Goal: Task Accomplishment & Management: Use online tool/utility

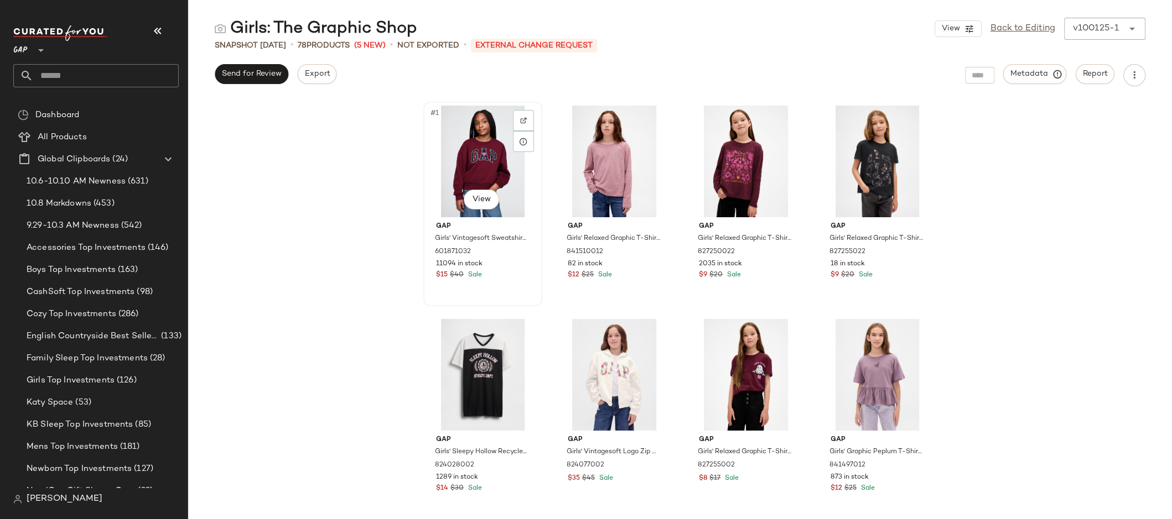
click at [476, 137] on div "#1 View" at bounding box center [482, 162] width 111 height 112
click at [1031, 30] on link "Back to Editing" at bounding box center [1022, 28] width 65 height 13
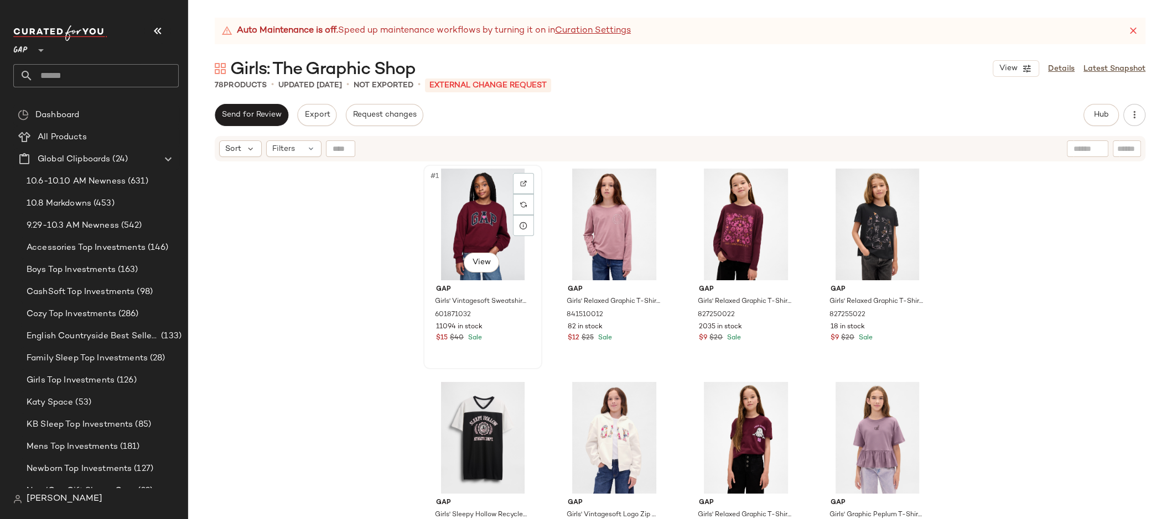
click at [461, 207] on div "#1 View" at bounding box center [482, 225] width 111 height 112
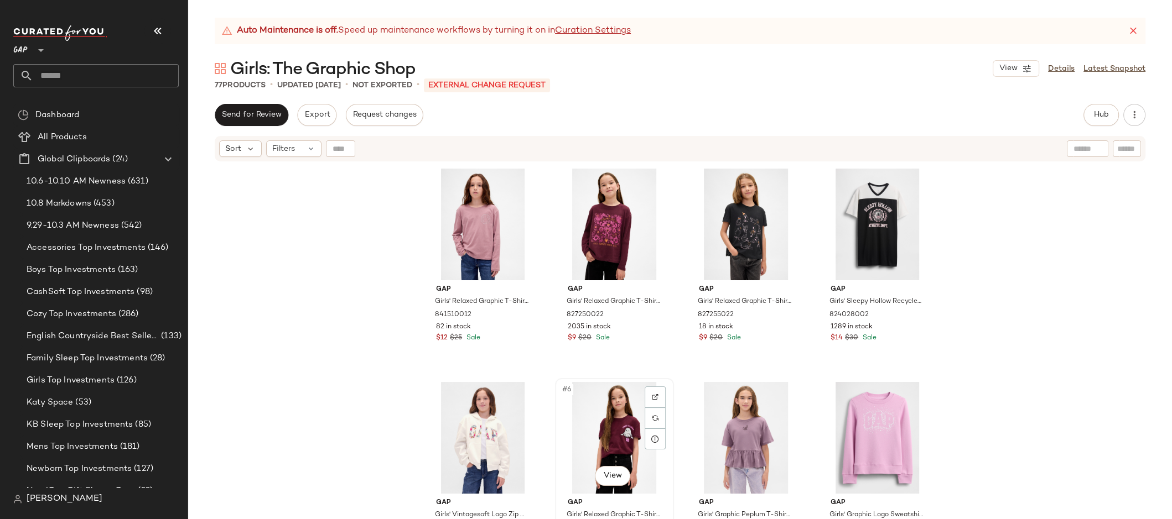
click at [591, 442] on div "#6 View" at bounding box center [614, 438] width 111 height 112
click at [481, 442] on div "#5 View" at bounding box center [482, 438] width 111 height 112
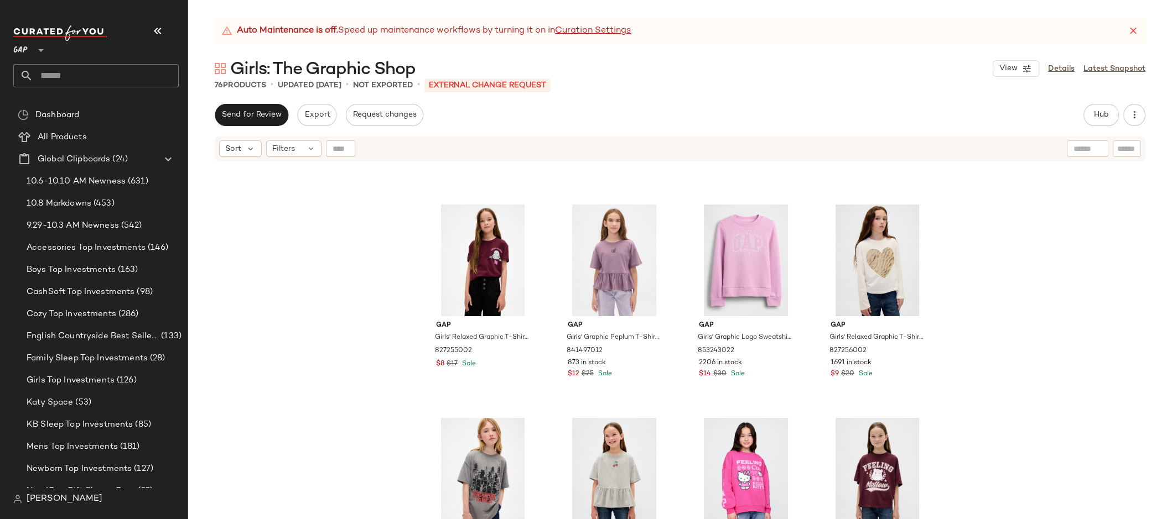
scroll to position [256, 0]
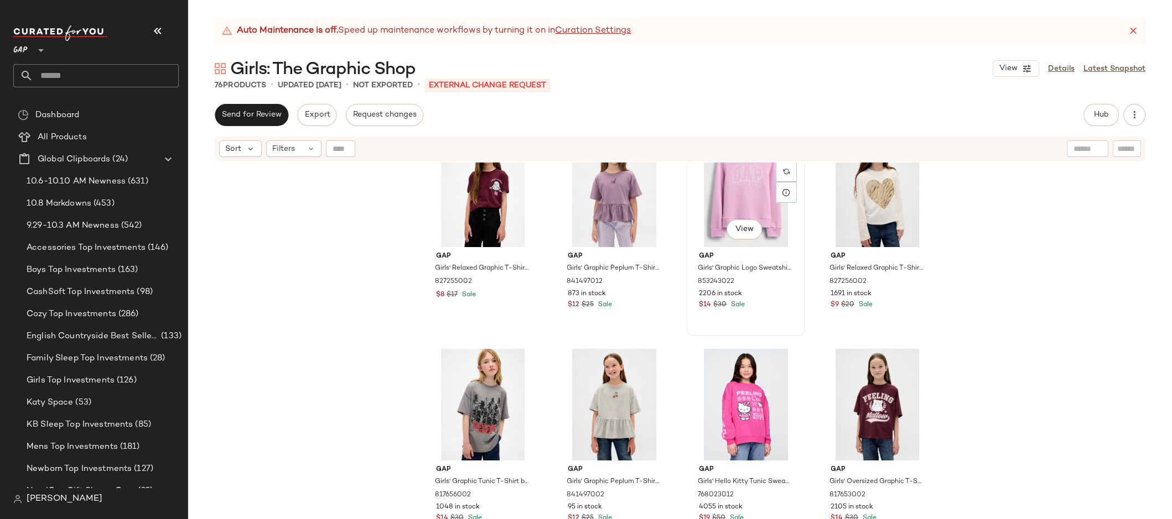
click at [742, 191] on div "#7 View" at bounding box center [745, 192] width 111 height 112
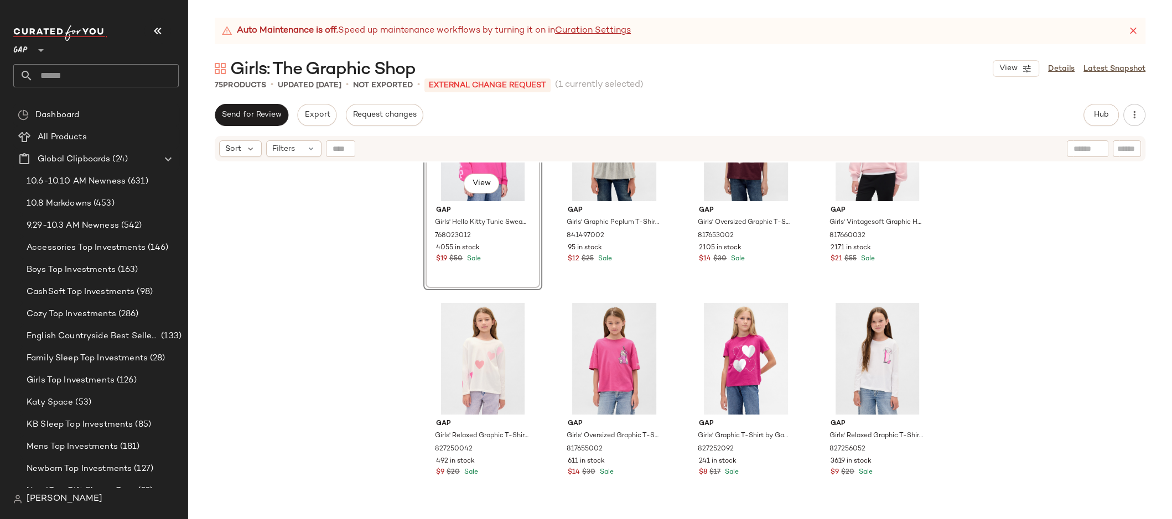
scroll to position [535, 0]
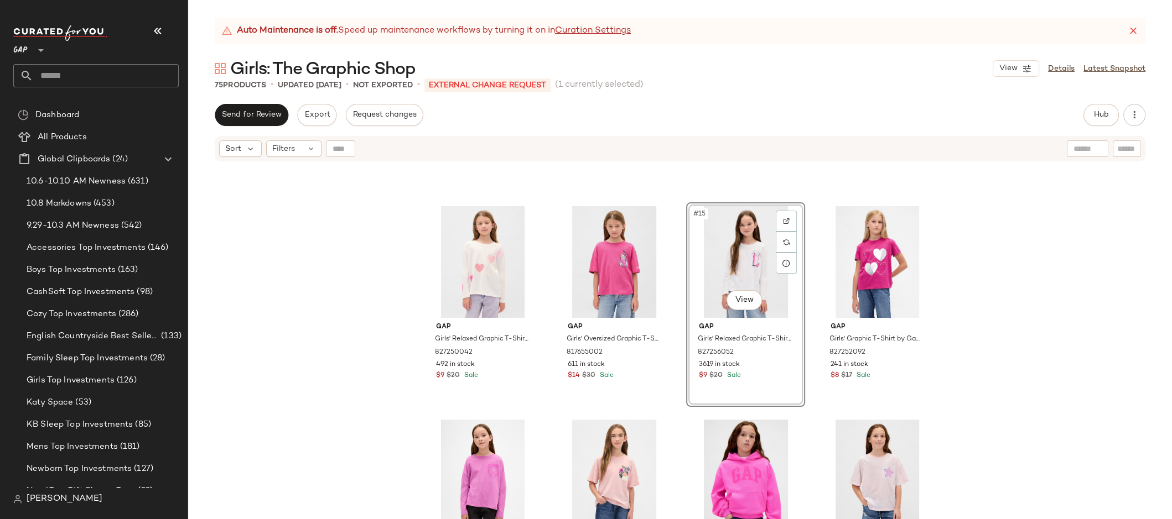
scroll to position [667, 0]
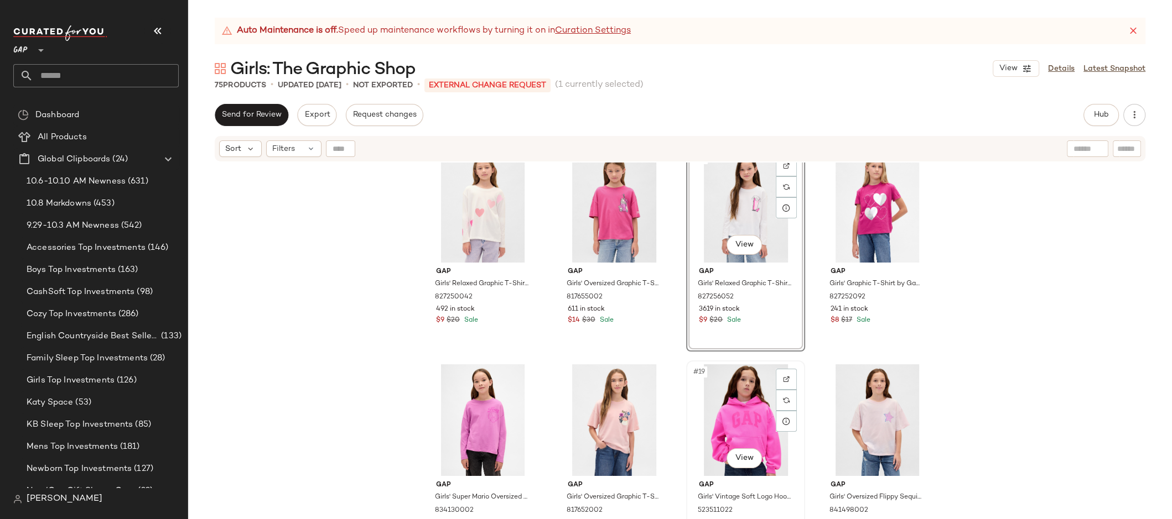
click at [738, 414] on div "#19 View" at bounding box center [745, 421] width 111 height 112
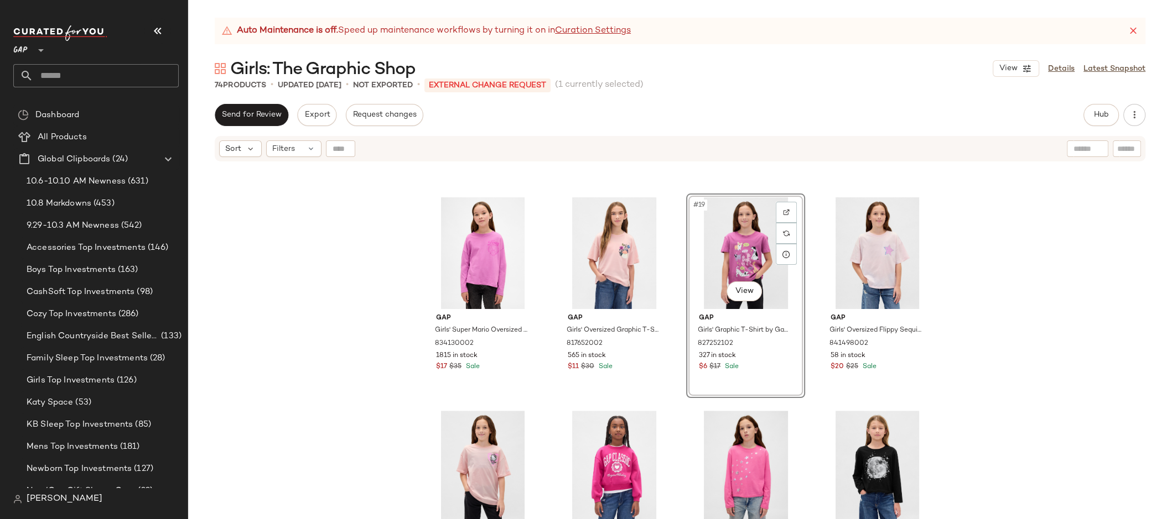
scroll to position [964, 0]
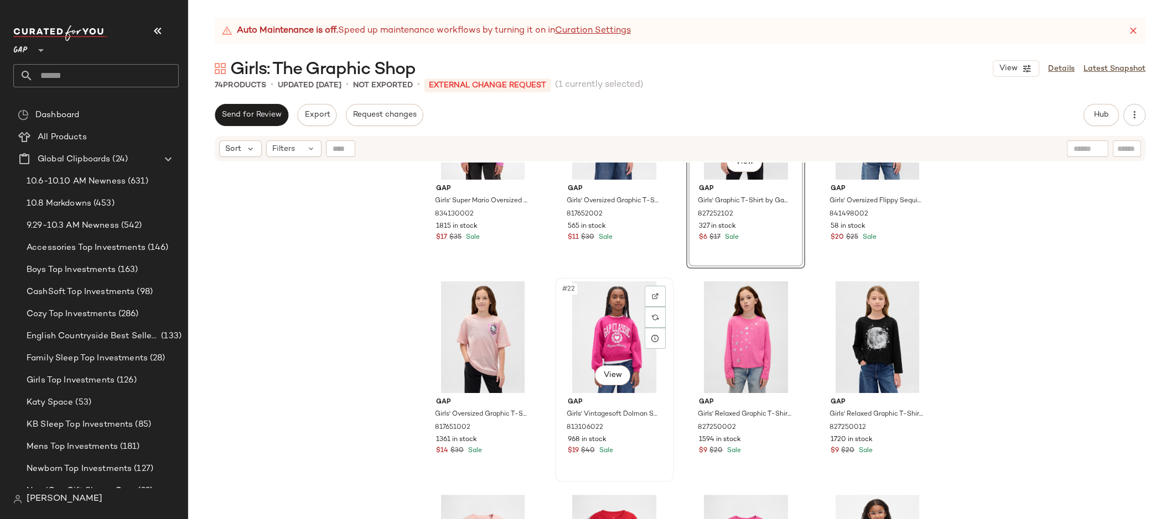
click at [609, 320] on div "#22 View" at bounding box center [614, 338] width 111 height 112
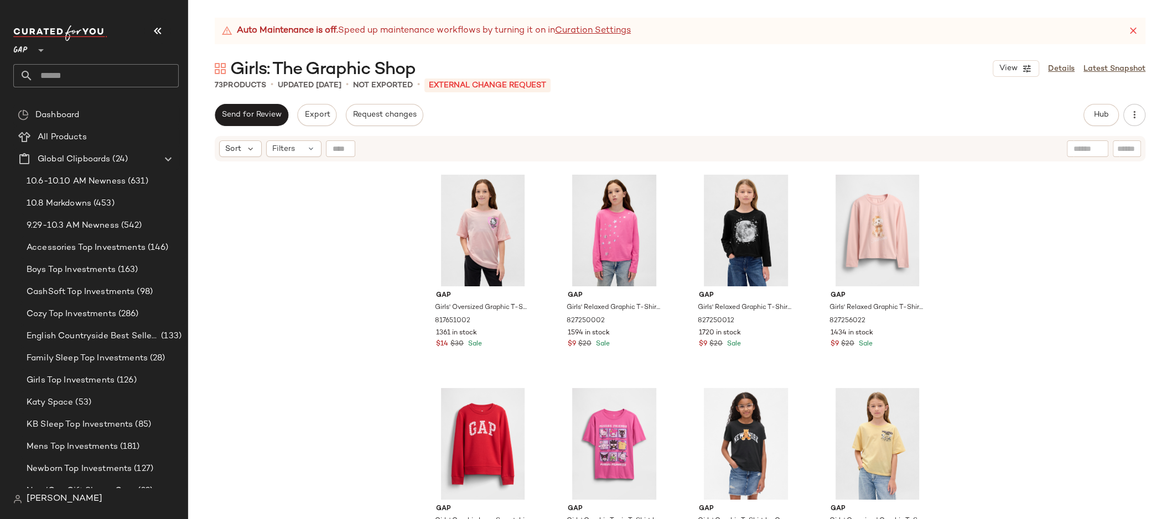
scroll to position [1173, 0]
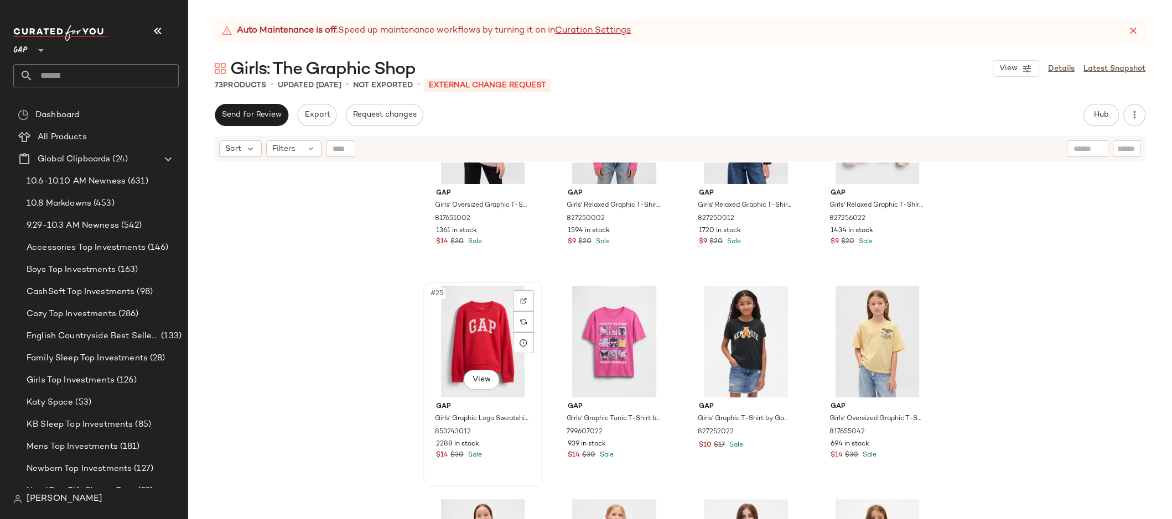
click at [452, 339] on div "#25 View" at bounding box center [482, 342] width 111 height 112
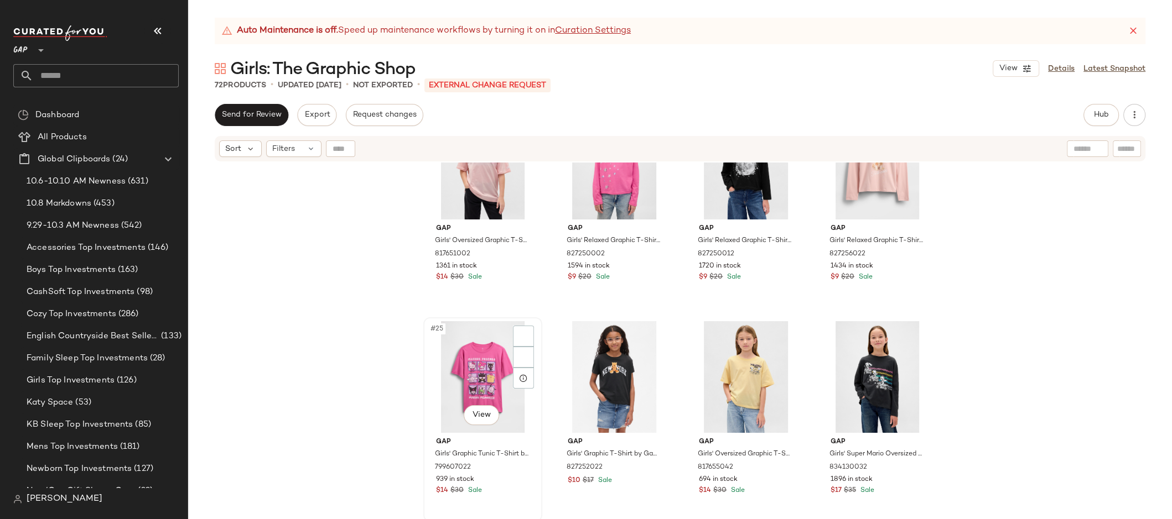
scroll to position [1123, 0]
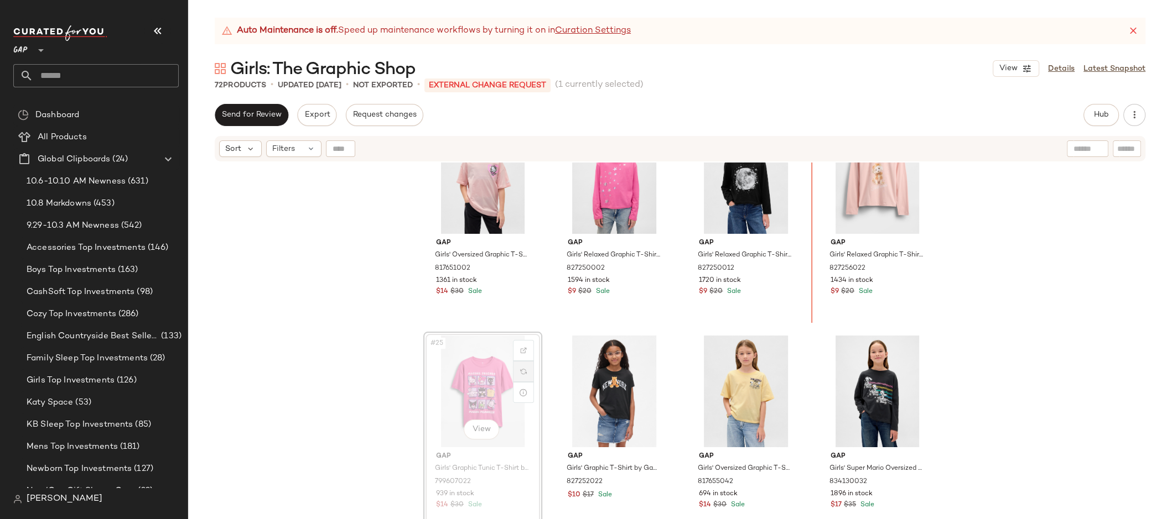
scroll to position [1120, 0]
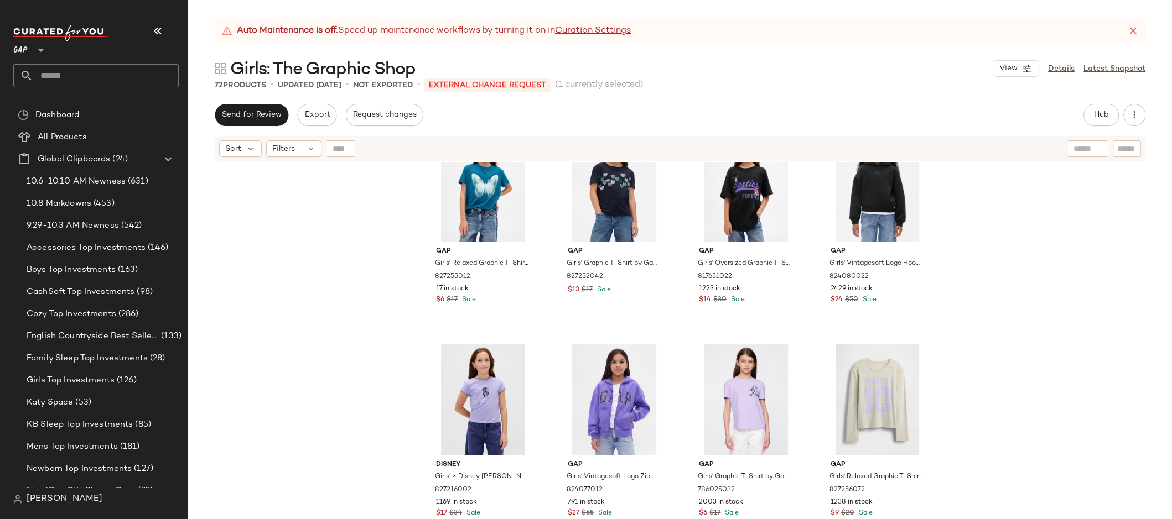
scroll to position [2617, 0]
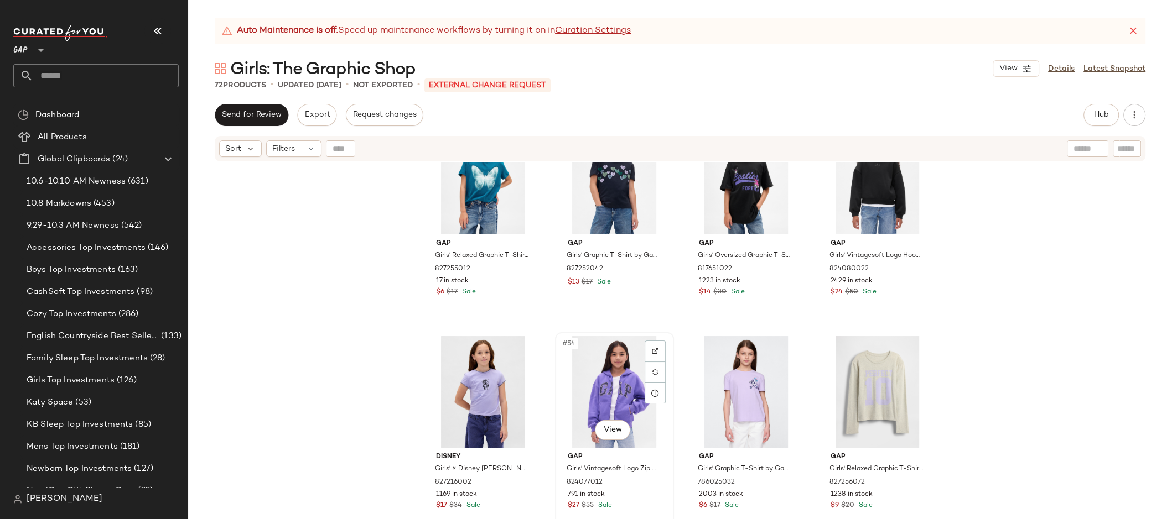
click at [594, 383] on div "#54 View" at bounding box center [614, 392] width 111 height 112
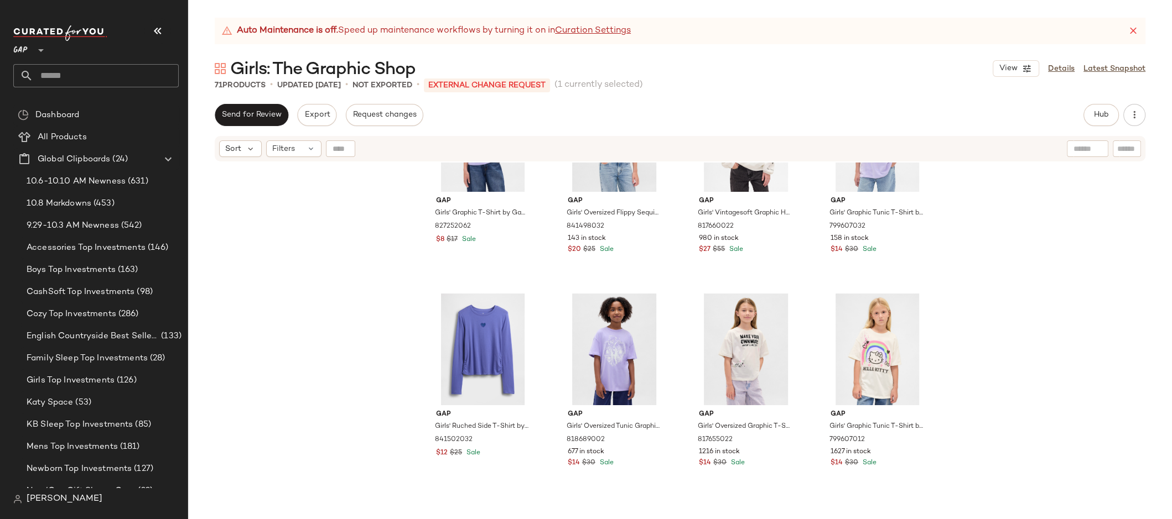
scroll to position [3340, 0]
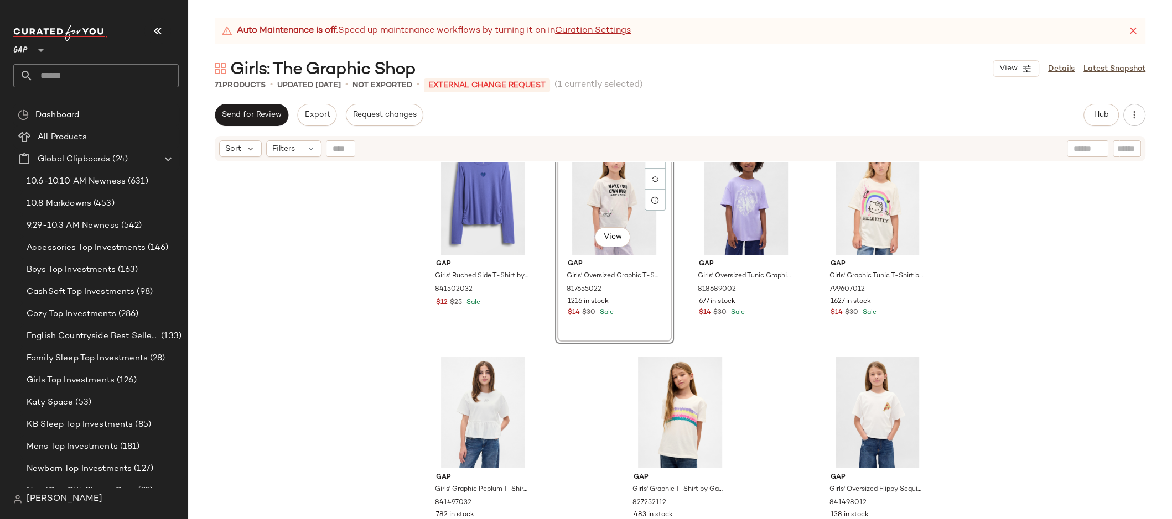
scroll to position [3461, 0]
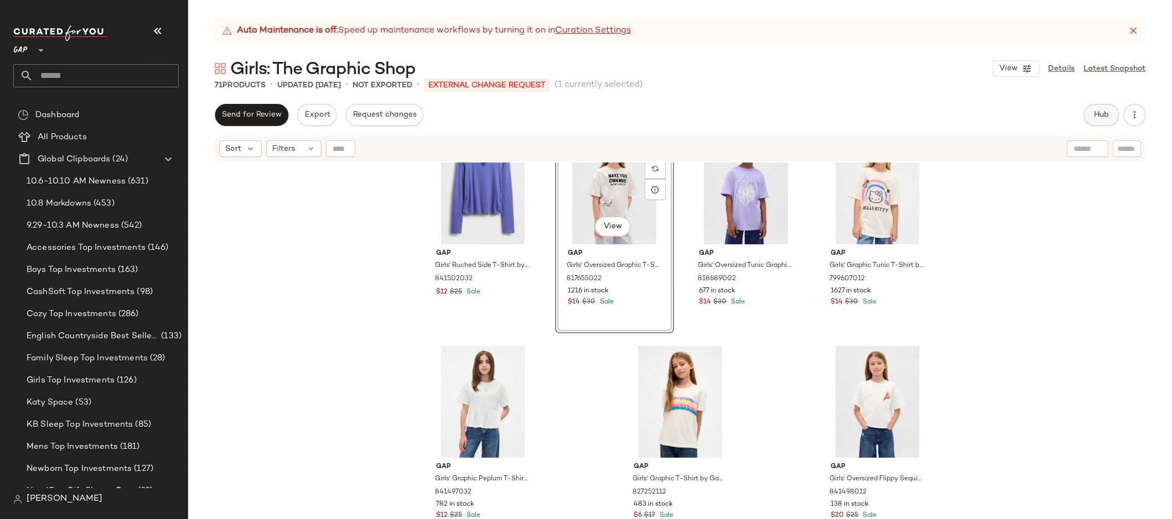
click at [1111, 120] on button "Hub" at bounding box center [1100, 115] width 35 height 22
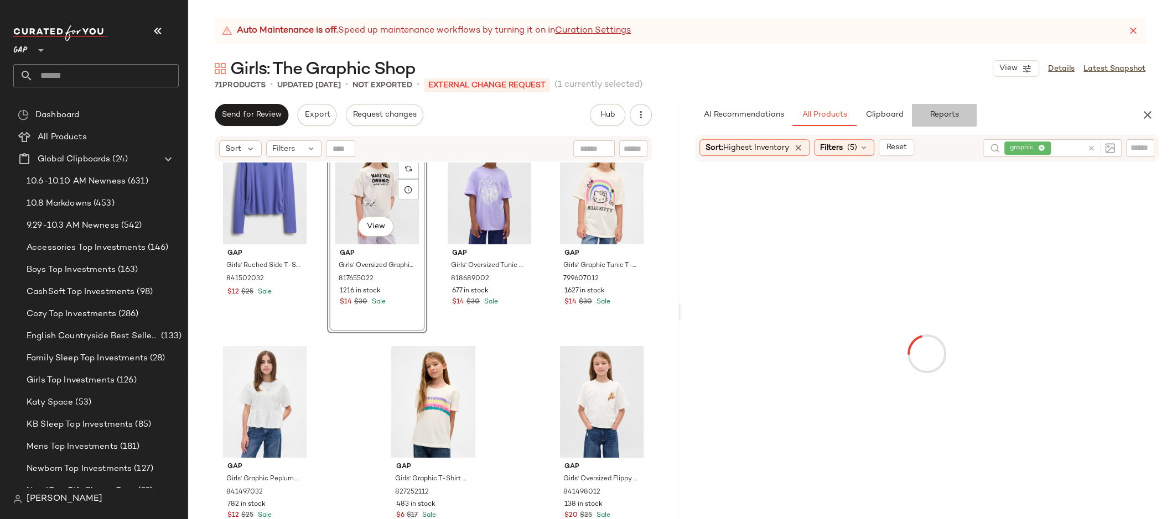
drag, startPoint x: 943, startPoint y: 112, endPoint x: 985, endPoint y: 107, distance: 42.3
click at [943, 111] on span "Reports" at bounding box center [943, 115] width 29 height 9
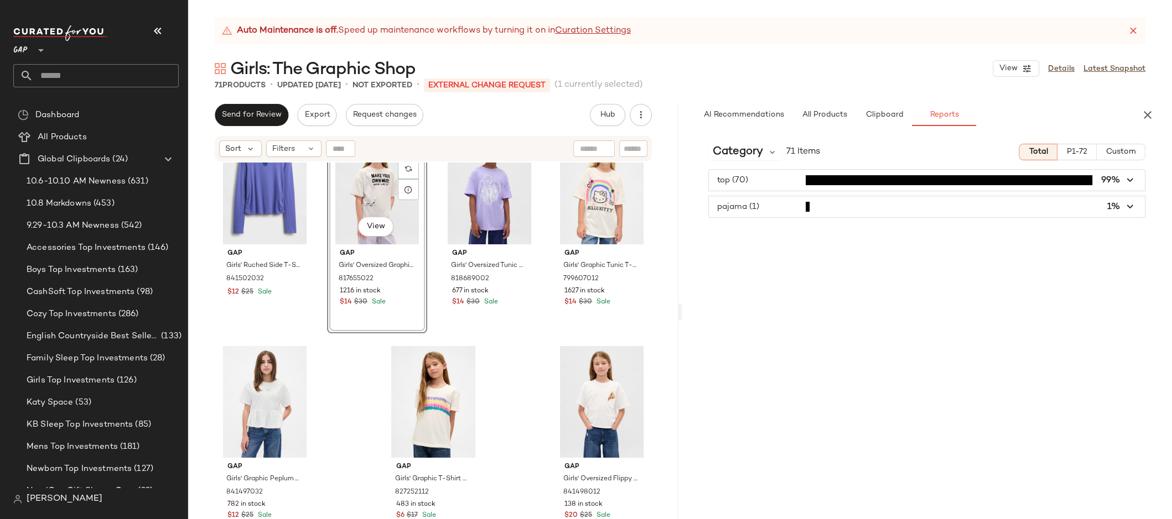
click at [723, 205] on span "button" at bounding box center [927, 206] width 436 height 21
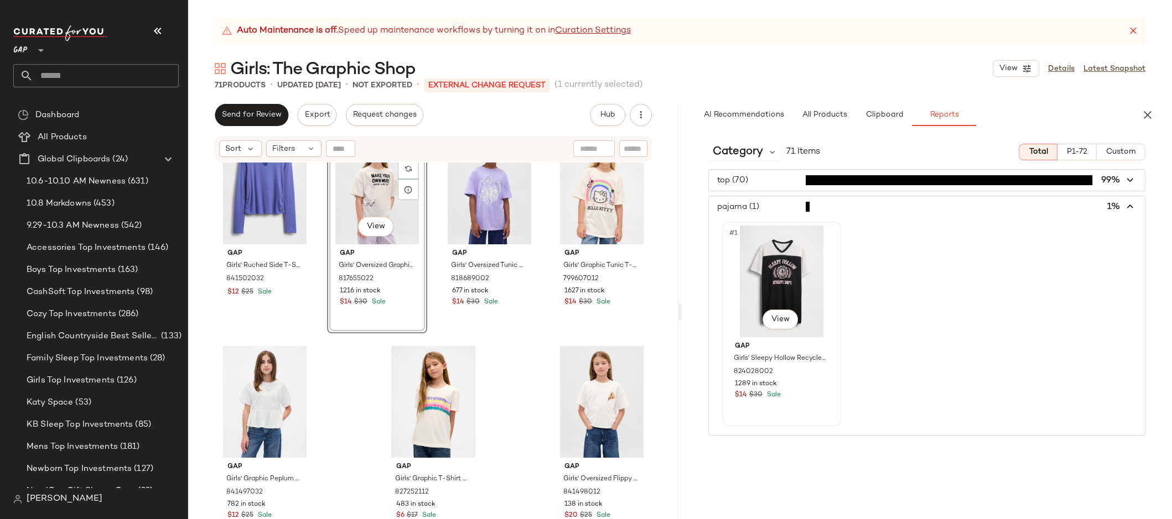
click at [805, 263] on div "#1 View" at bounding box center [781, 282] width 111 height 112
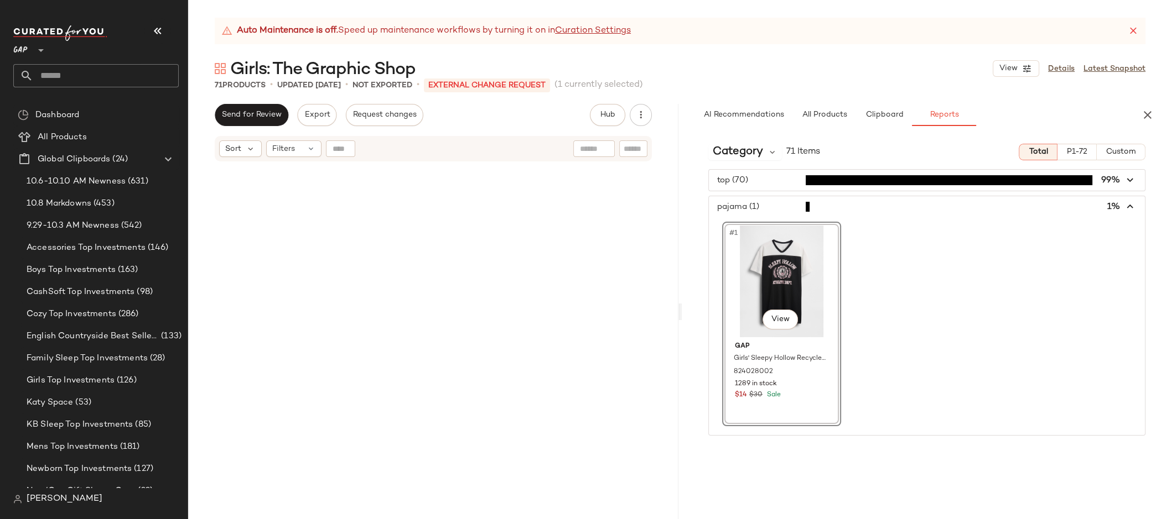
scroll to position [0, 0]
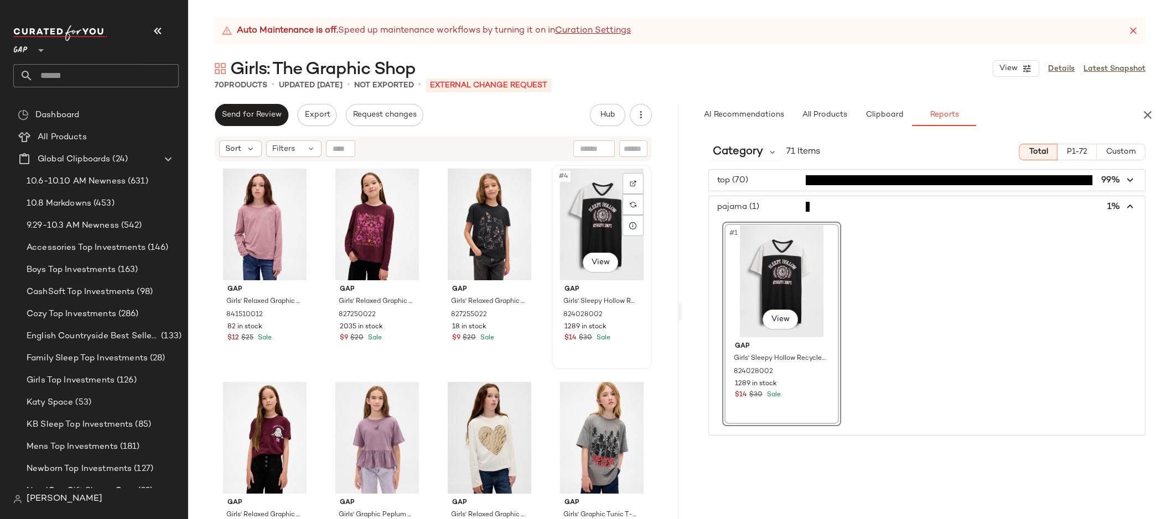
click at [584, 205] on div "#4 View" at bounding box center [601, 225] width 92 height 112
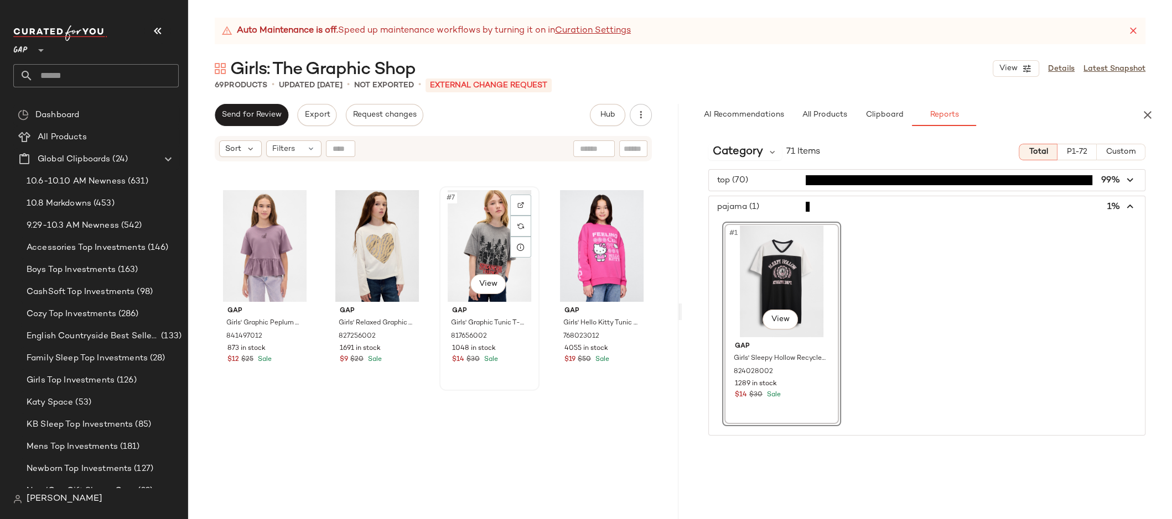
scroll to position [209, 0]
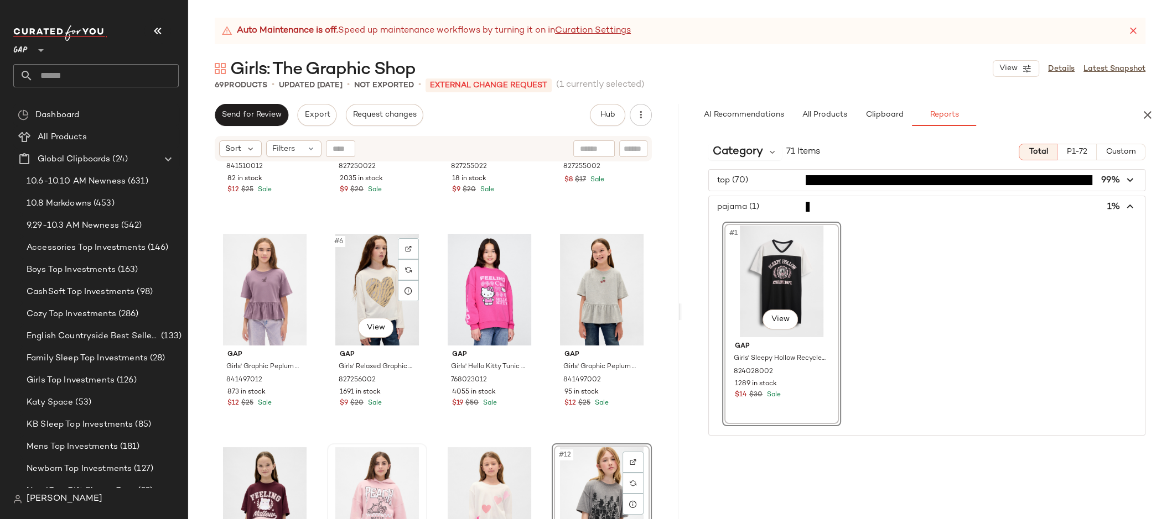
scroll to position [232, 0]
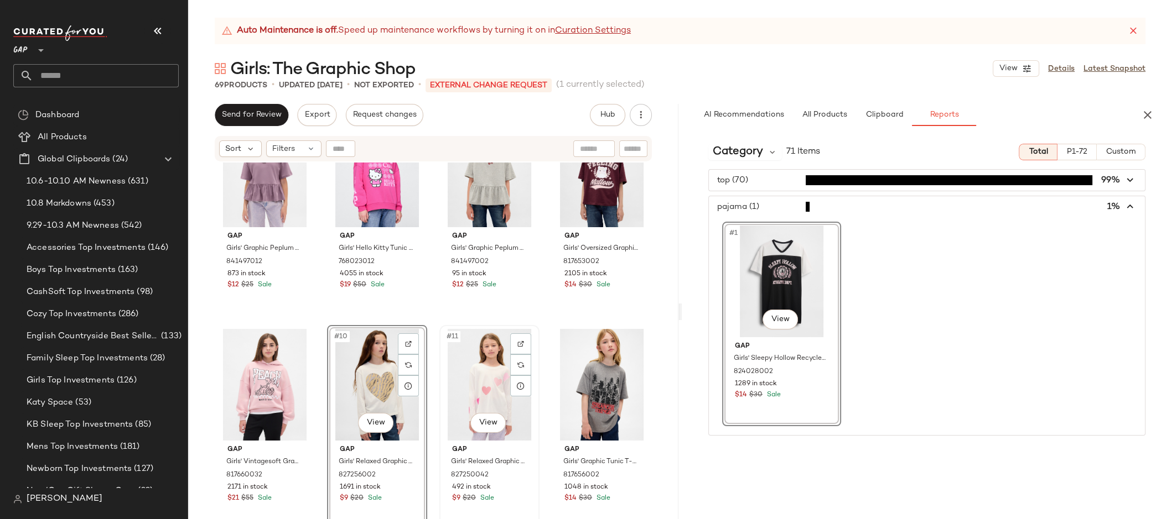
scroll to position [489, 0]
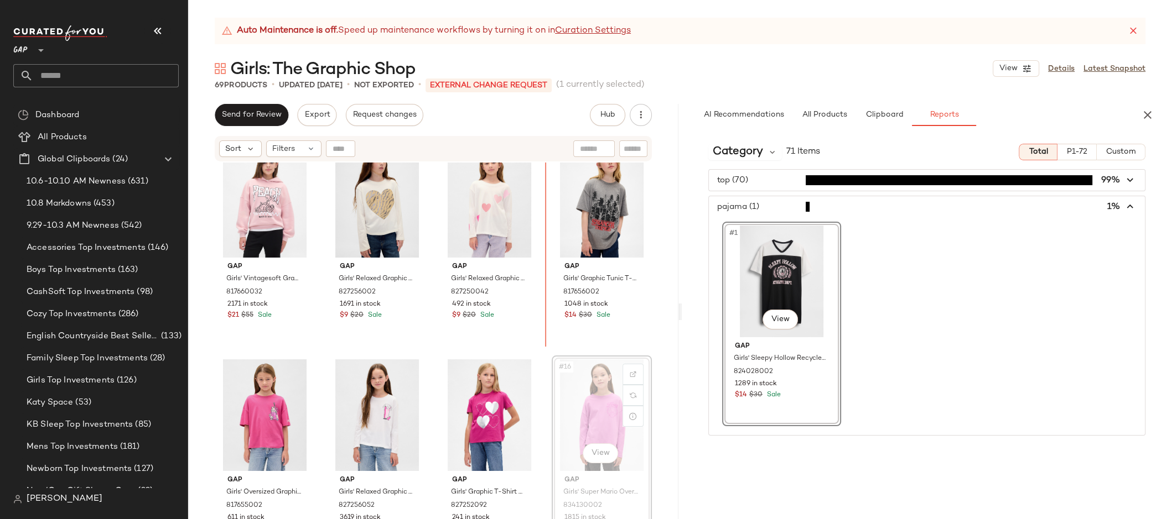
scroll to position [450, 0]
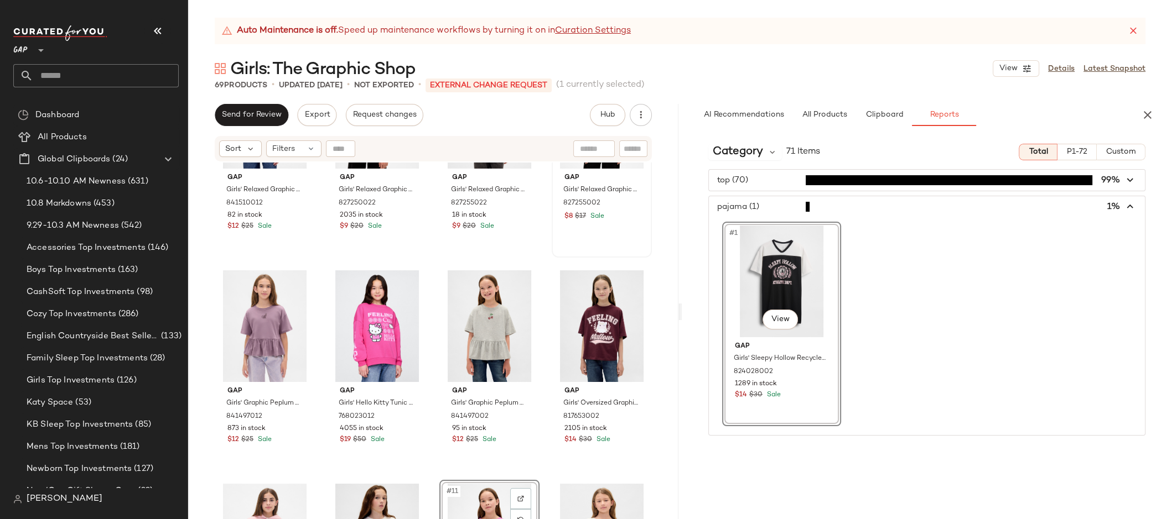
scroll to position [114, 0]
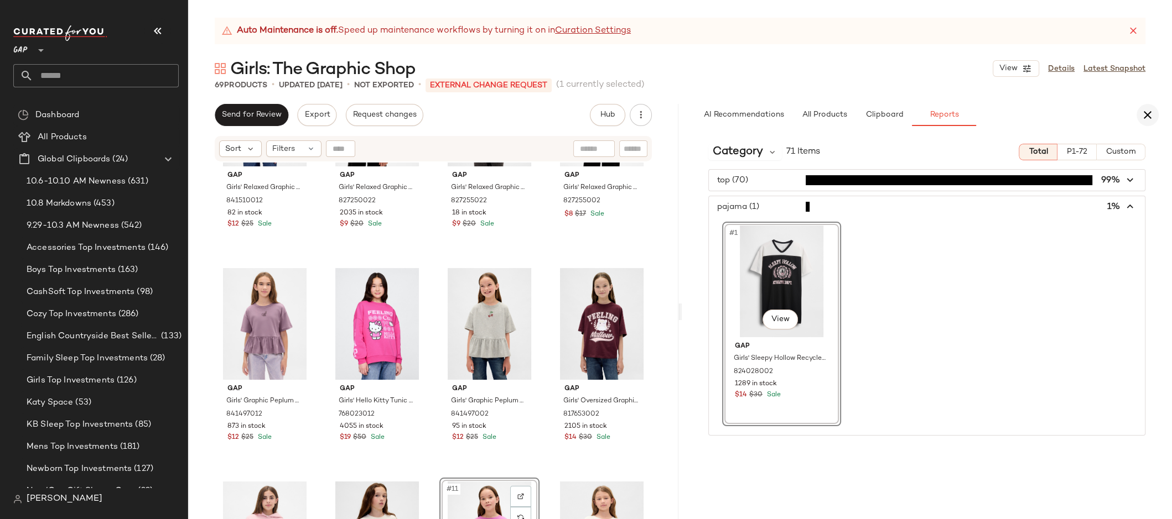
click at [1148, 118] on icon "button" at bounding box center [1147, 114] width 13 height 13
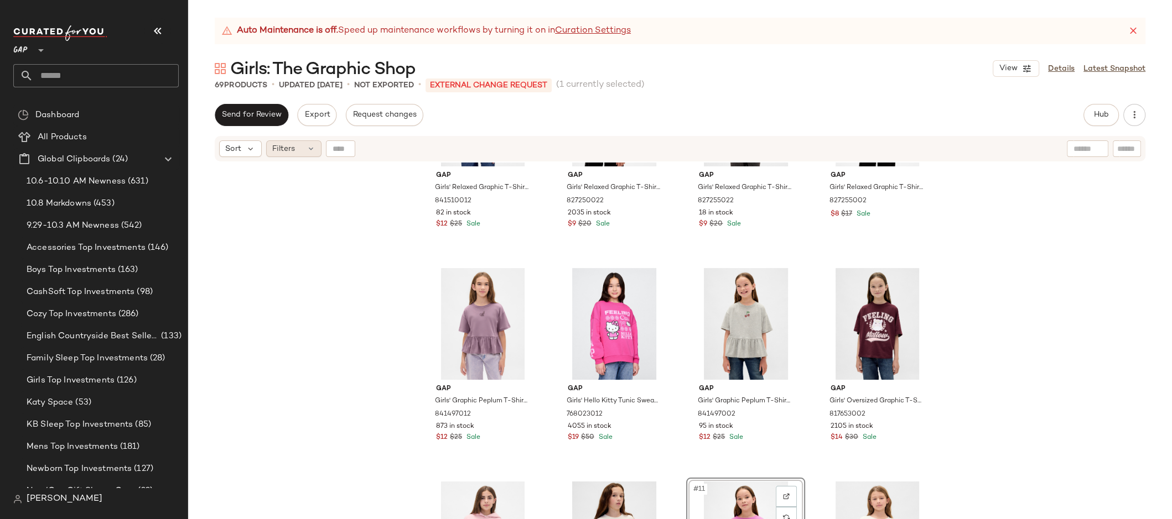
click at [278, 146] on span "Filters" at bounding box center [283, 149] width 23 height 12
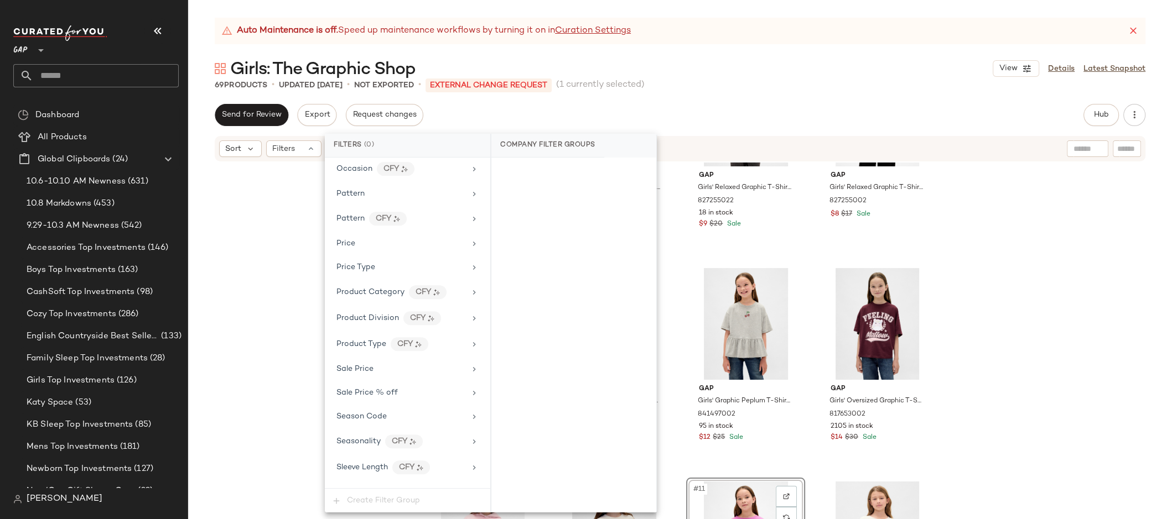
scroll to position [663, 0]
click at [408, 384] on div "Season Code" at bounding box center [407, 395] width 157 height 22
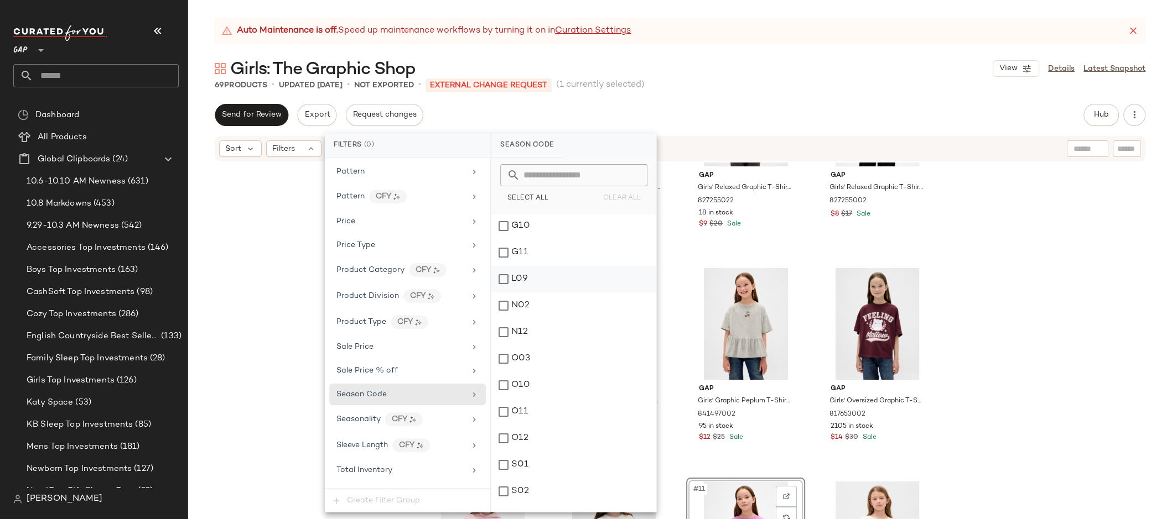
scroll to position [123, 0]
click at [547, 266] on div "G11" at bounding box center [573, 262] width 165 height 27
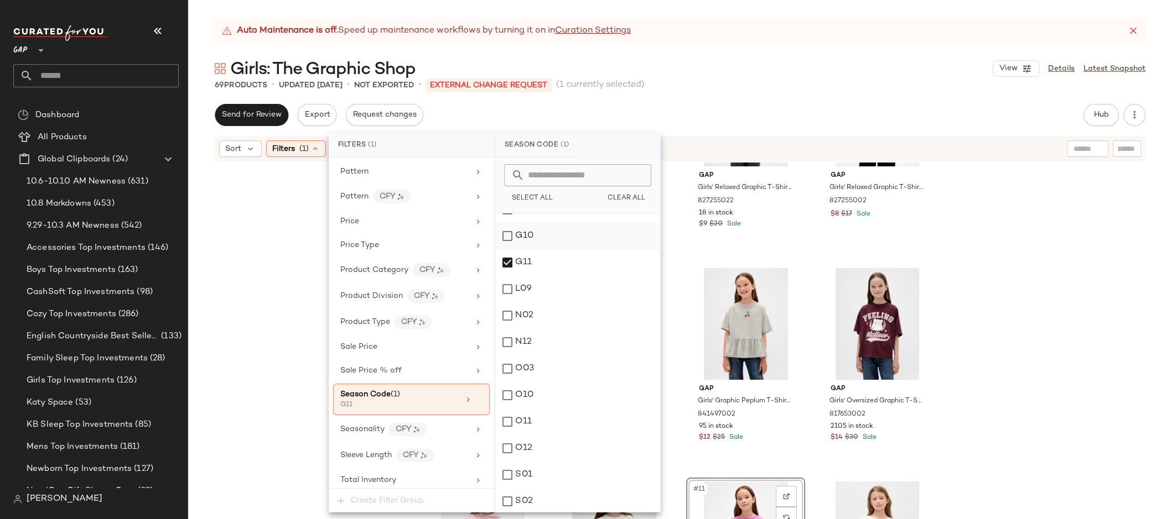
click at [542, 228] on div "G10" at bounding box center [577, 236] width 165 height 27
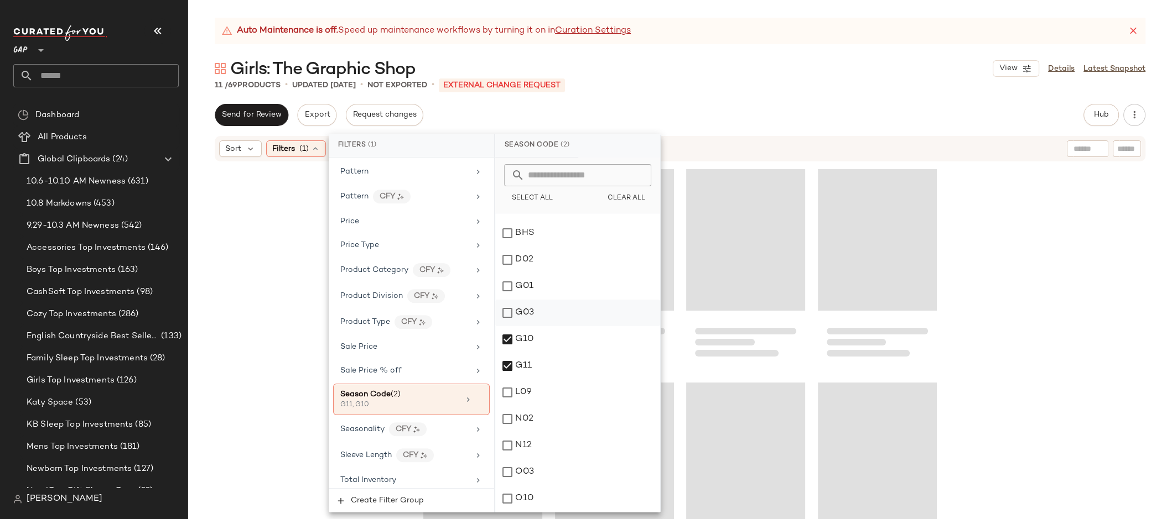
click at [557, 315] on div "G03" at bounding box center [577, 313] width 165 height 27
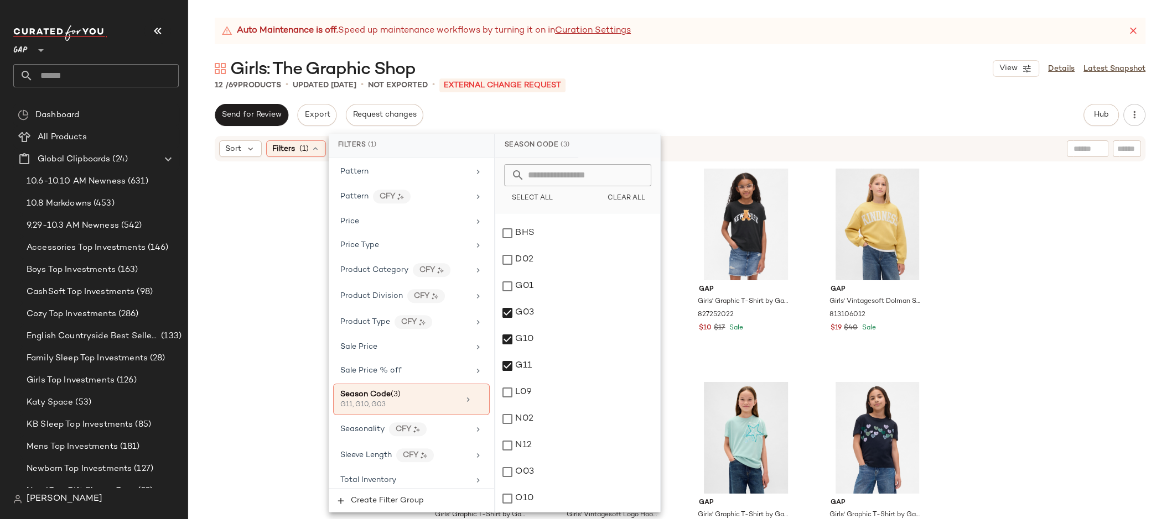
click at [1065, 285] on div "Gap Girls' Graphic T-Shirt by Gap Bright Fuchsia Size M (8) 827252092 241 in st…" at bounding box center [680, 355] width 984 height 384
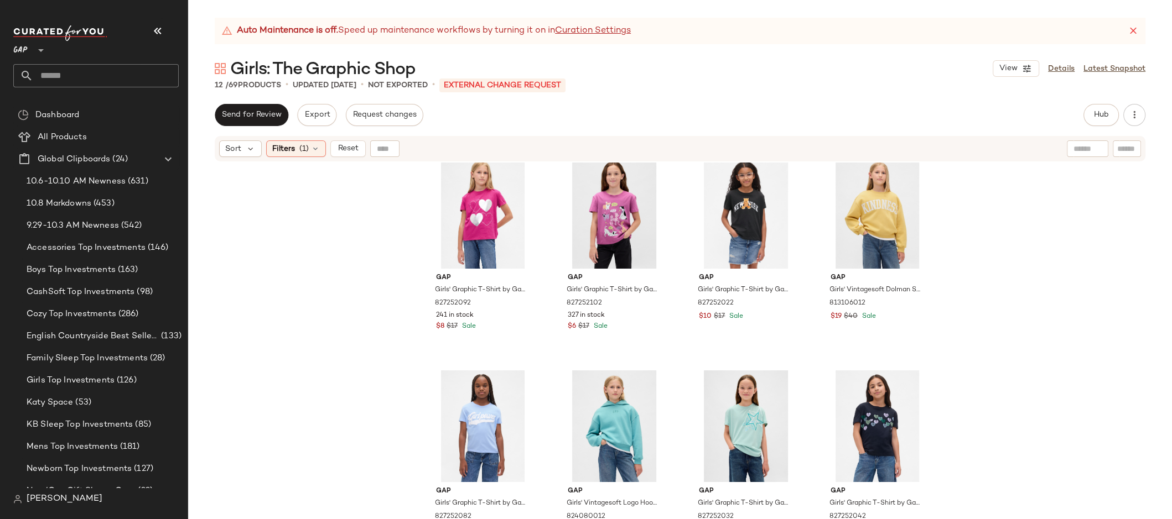
scroll to position [0, 0]
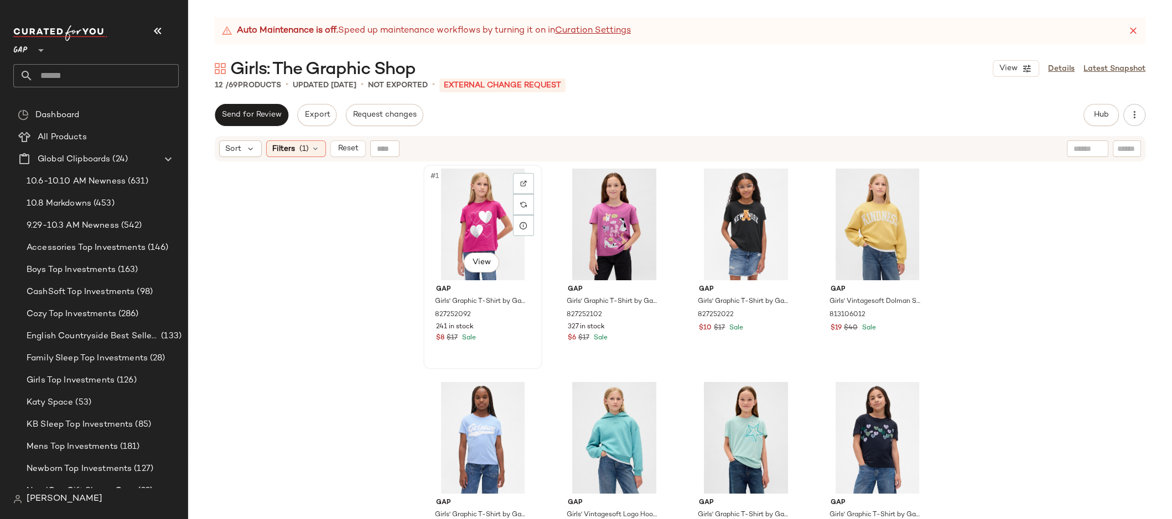
click at [454, 205] on div "#1 View" at bounding box center [482, 225] width 111 height 112
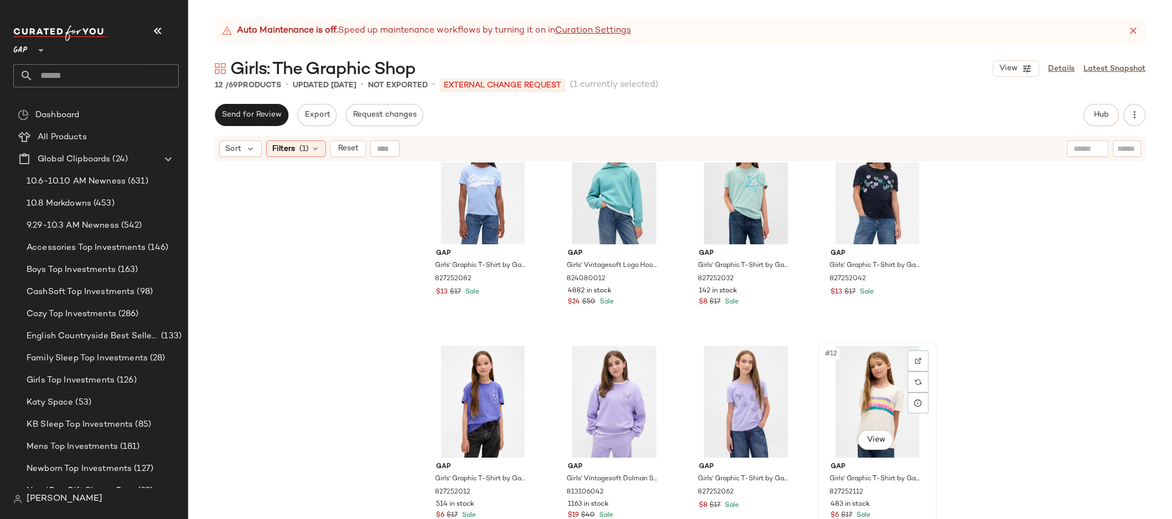
click at [865, 391] on div "#12 View" at bounding box center [876, 402] width 111 height 112
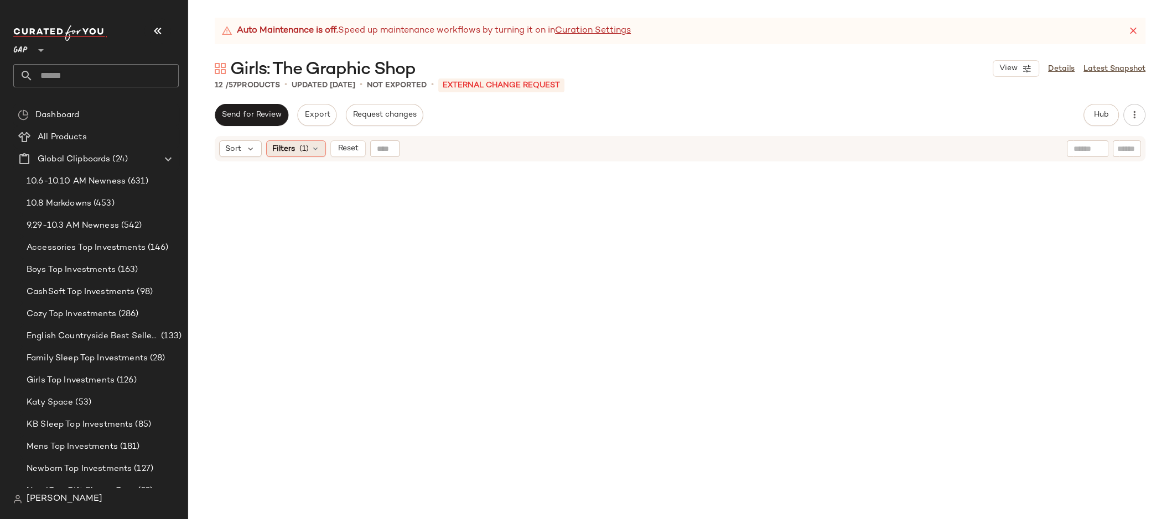
click at [305, 152] on span "(1)" at bounding box center [303, 149] width 9 height 12
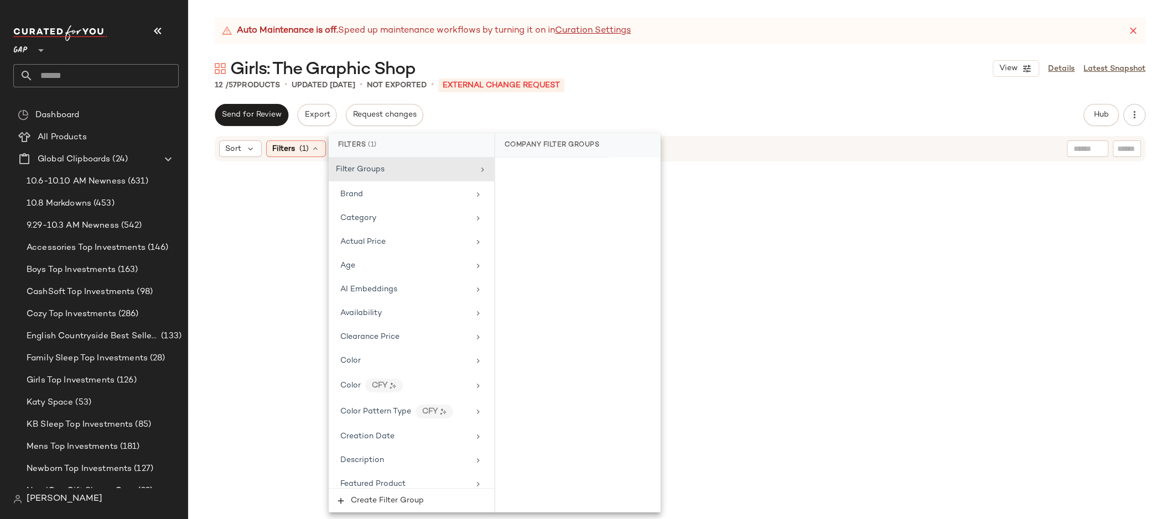
click at [315, 201] on div at bounding box center [680, 355] width 984 height 384
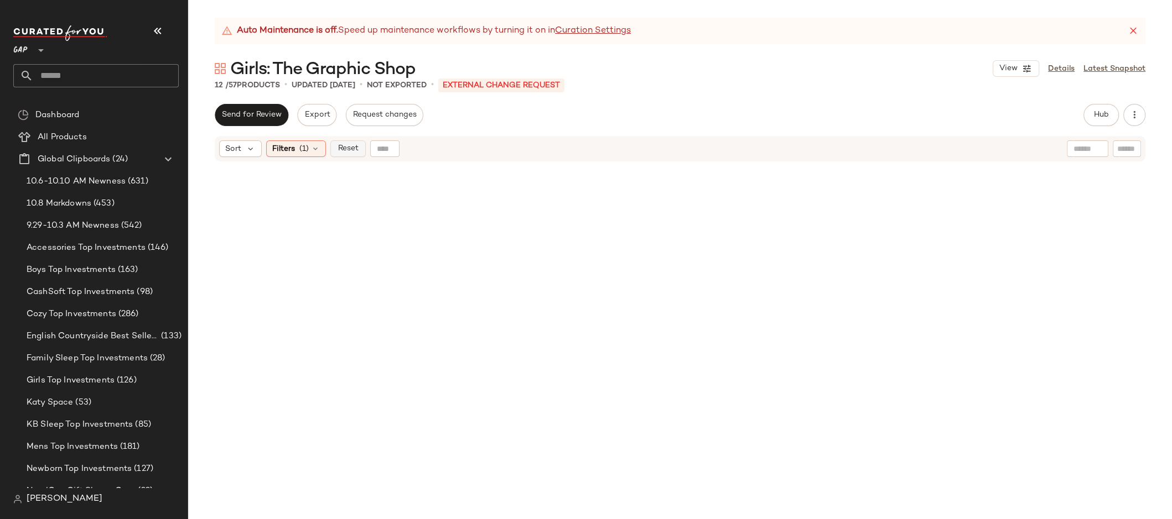
click at [350, 148] on span "Reset" at bounding box center [347, 148] width 21 height 9
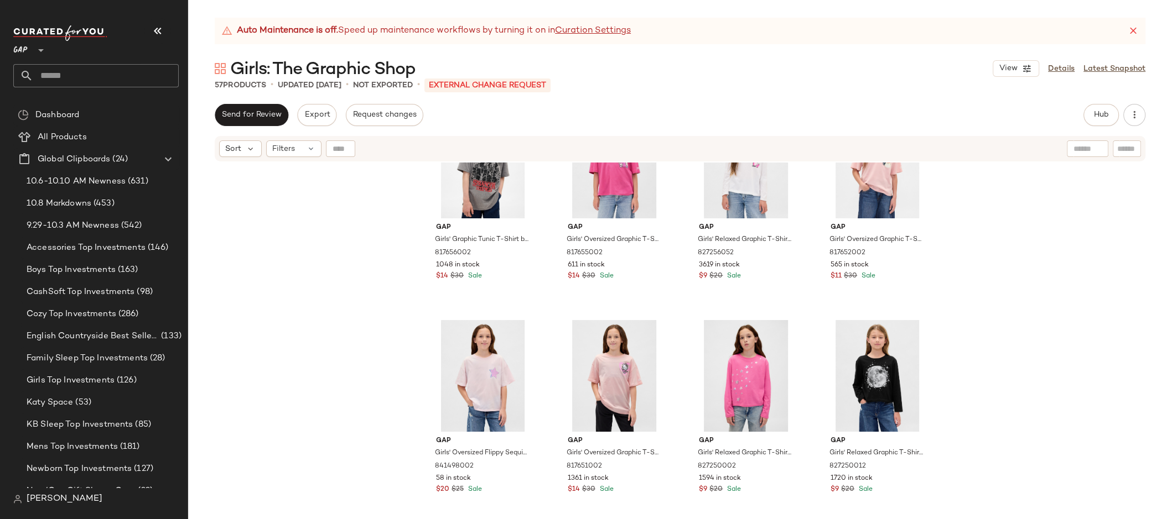
scroll to position [794, 0]
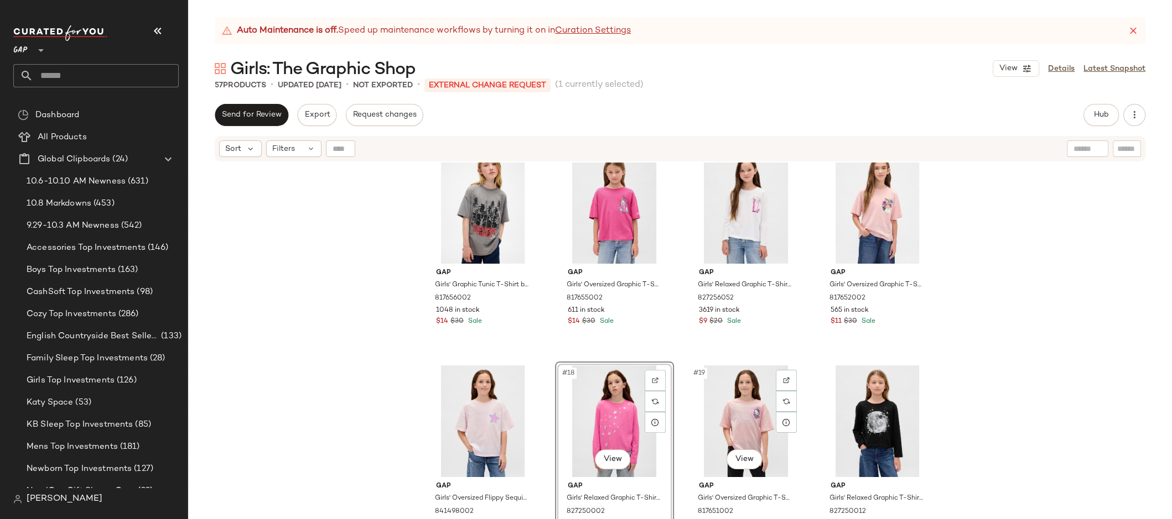
scroll to position [670, 0]
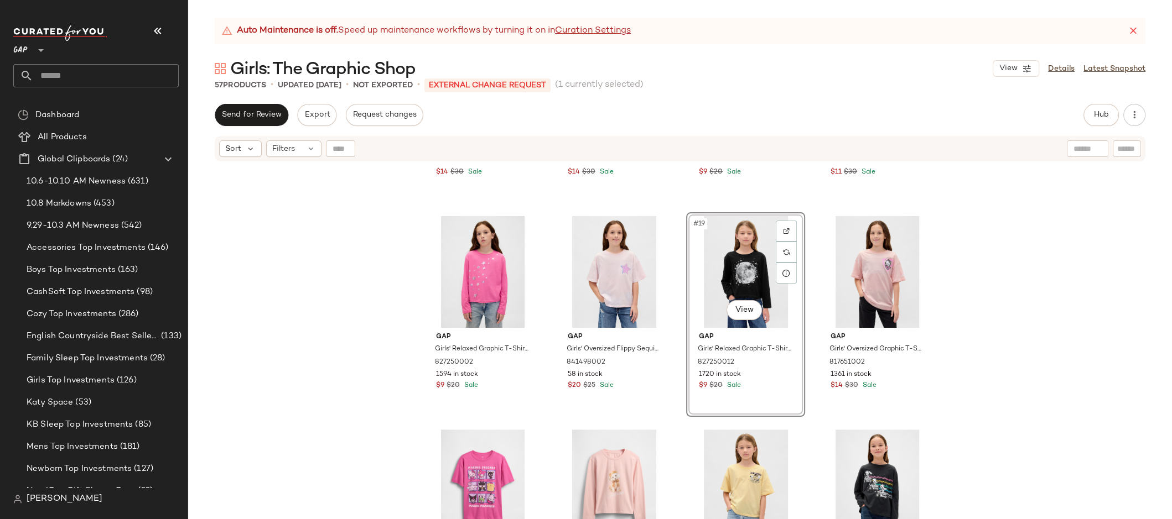
scroll to position [1007, 0]
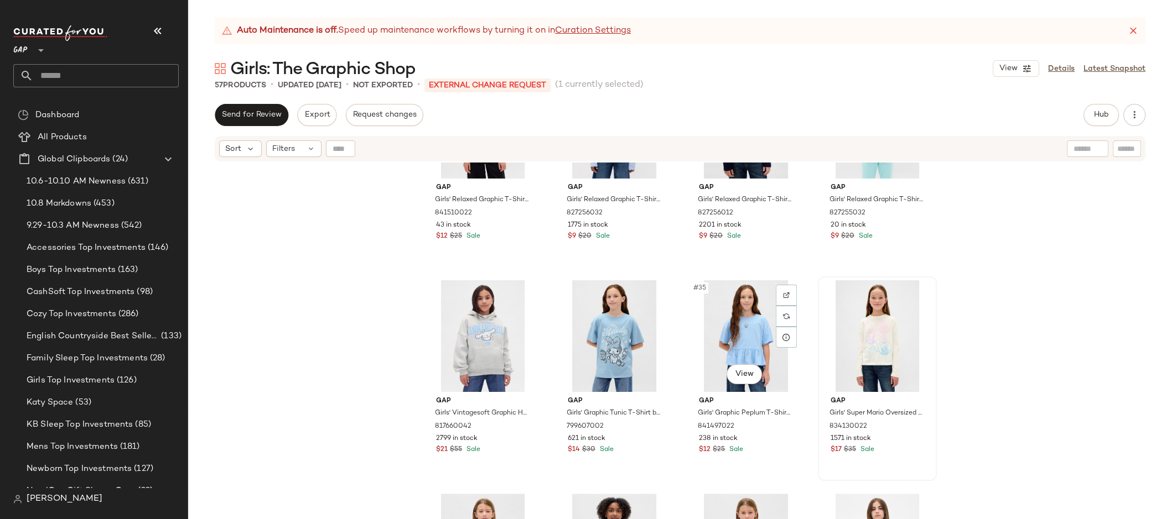
scroll to position [1614, 0]
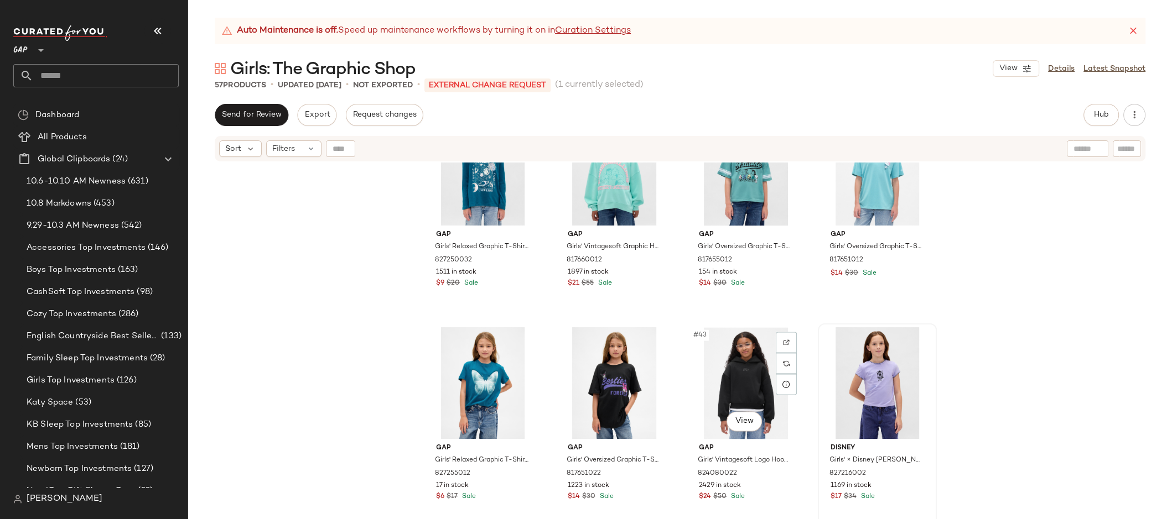
scroll to position [1986, 0]
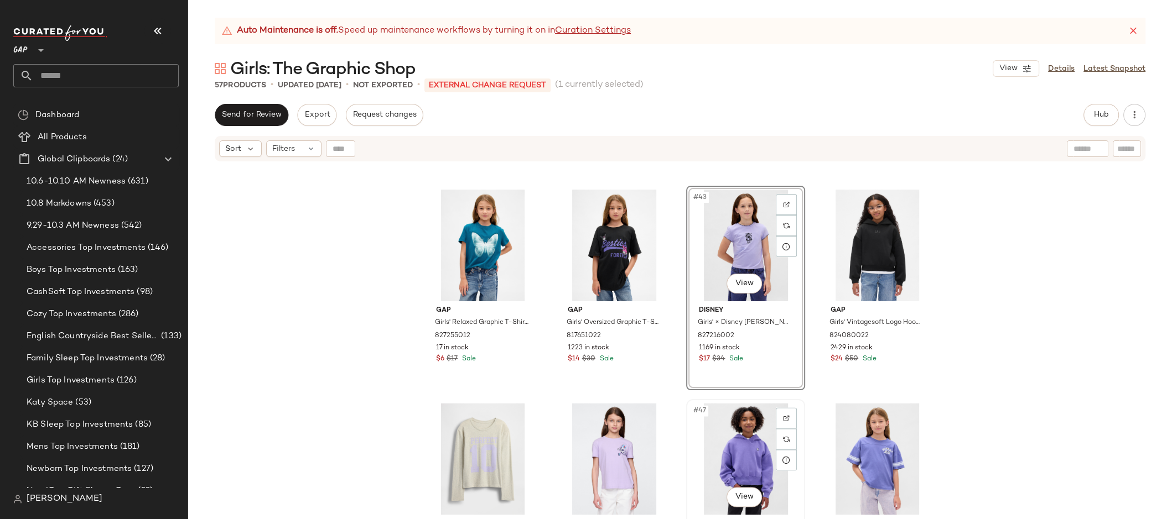
scroll to position [1887, 0]
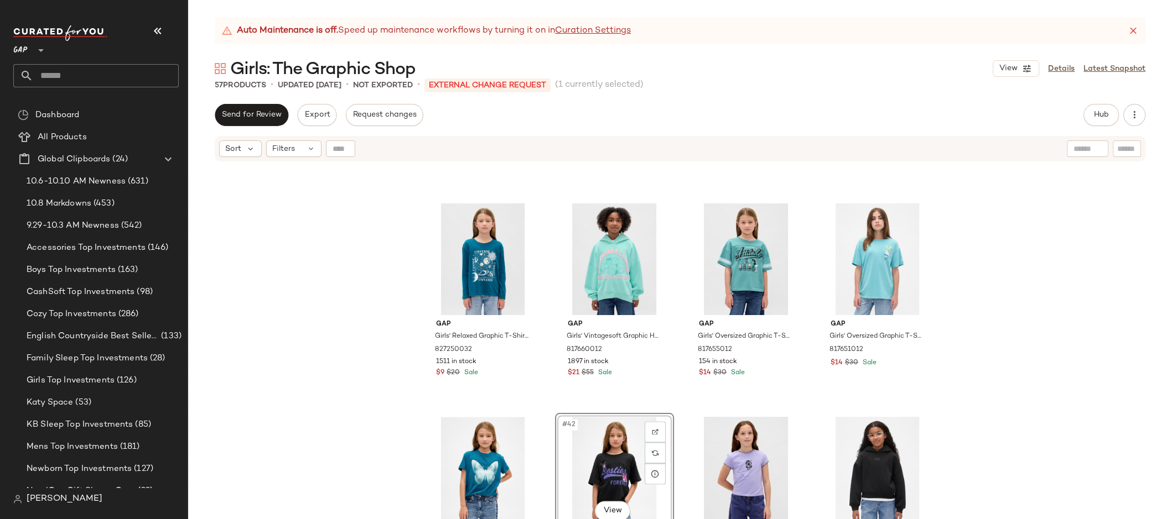
scroll to position [1896, 0]
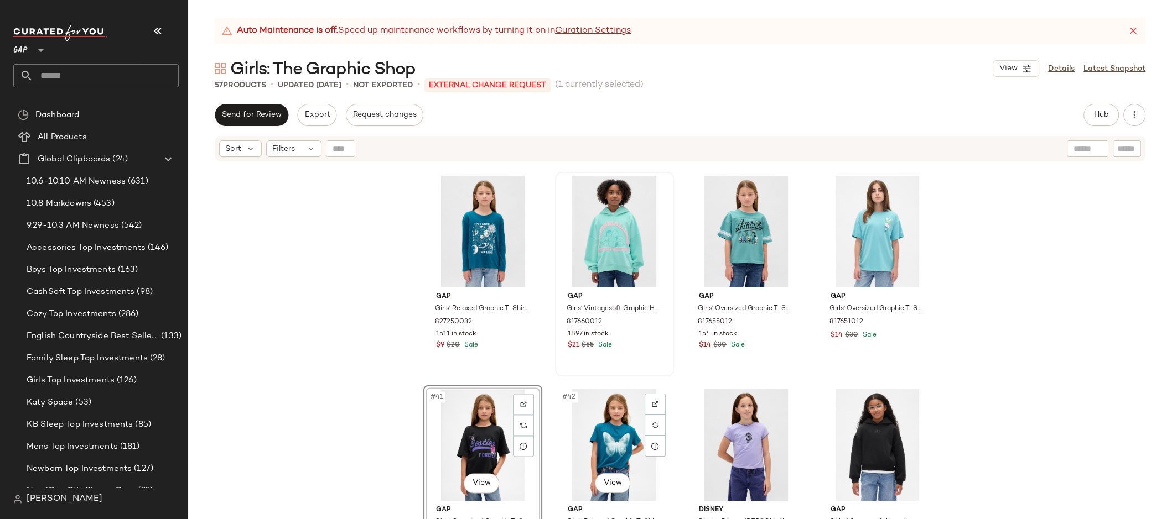
scroll to position [1931, 0]
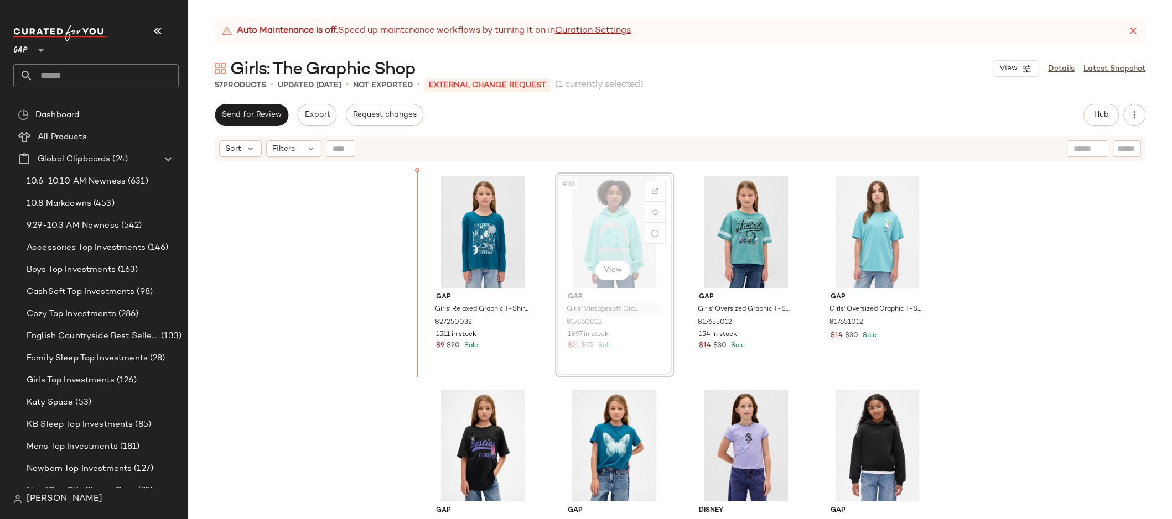
scroll to position [1920, 0]
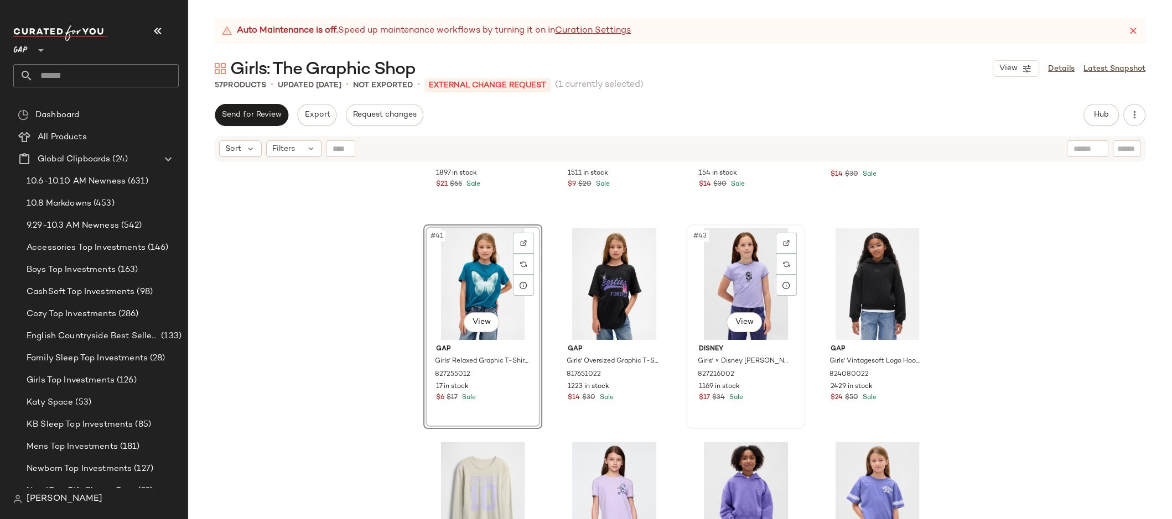
scroll to position [2144, 0]
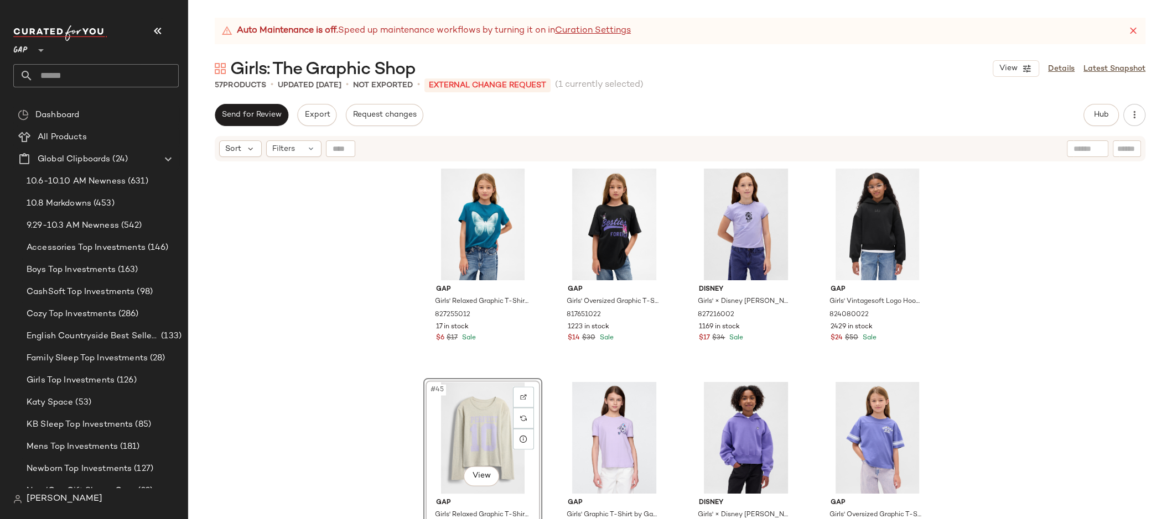
scroll to position [2146, 0]
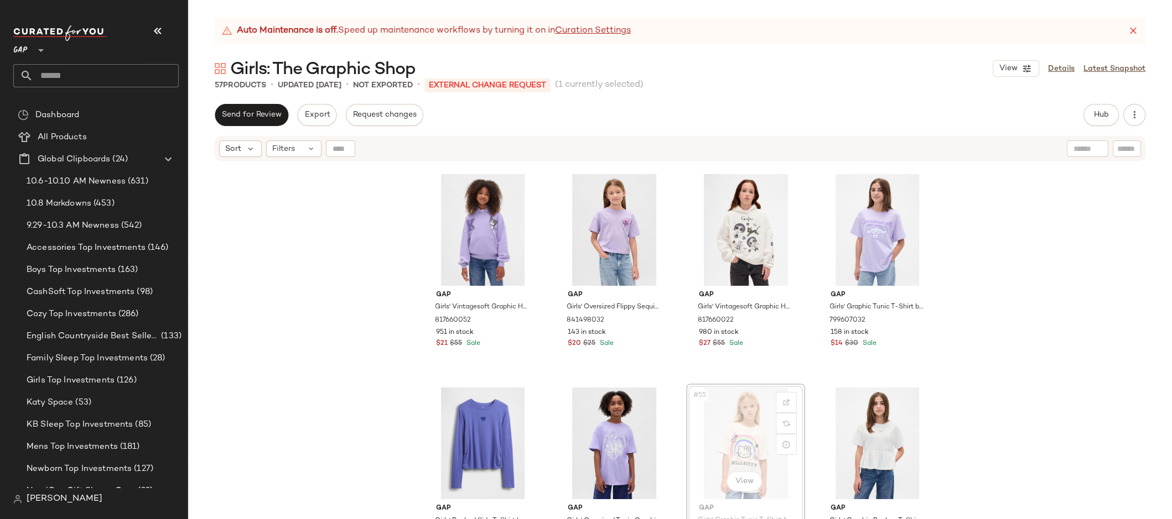
scroll to position [2567, 0]
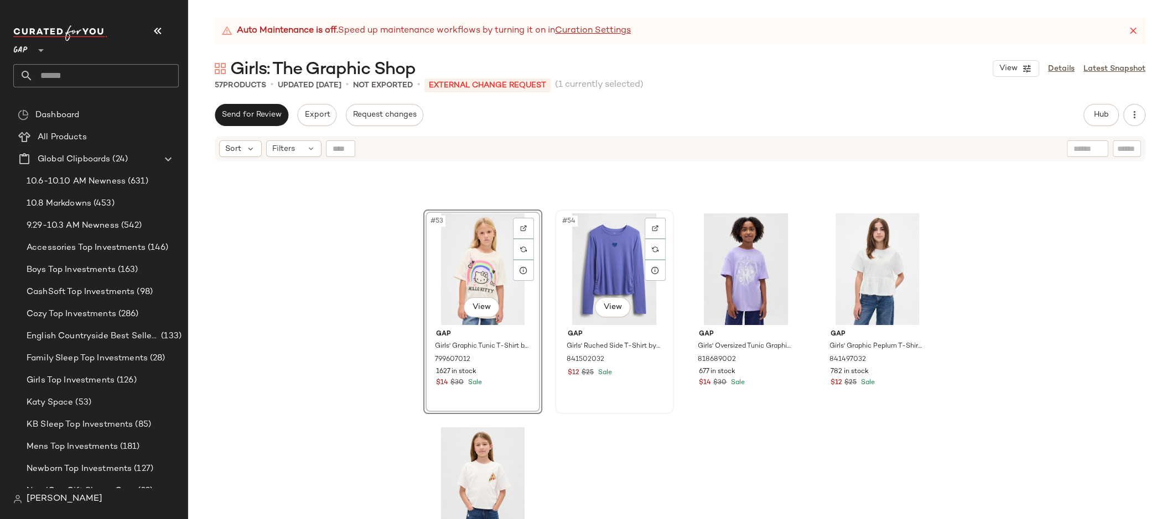
scroll to position [2738, 0]
click at [636, 332] on span "Gap" at bounding box center [614, 337] width 93 height 10
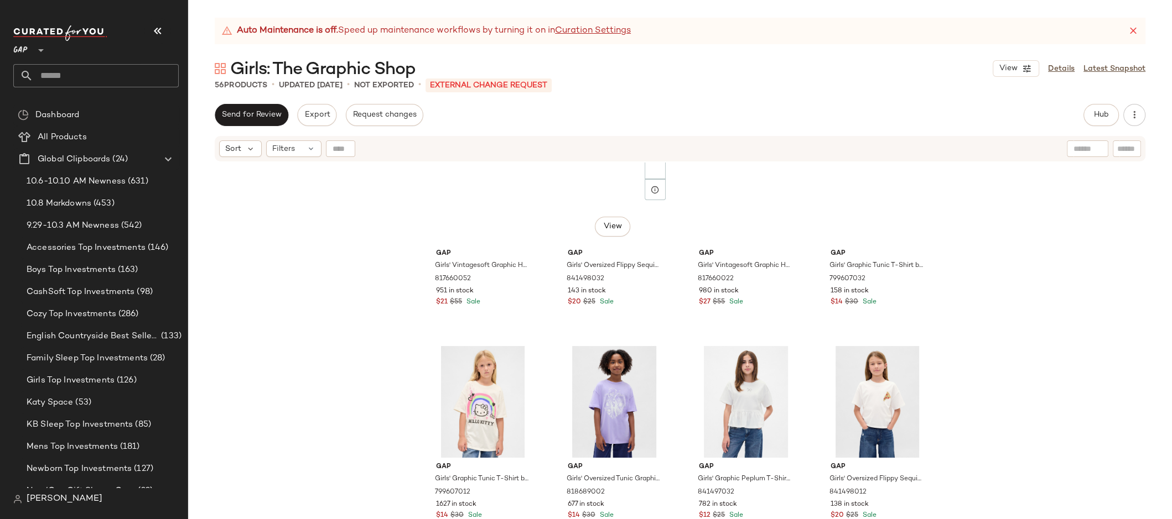
scroll to position [2607, 0]
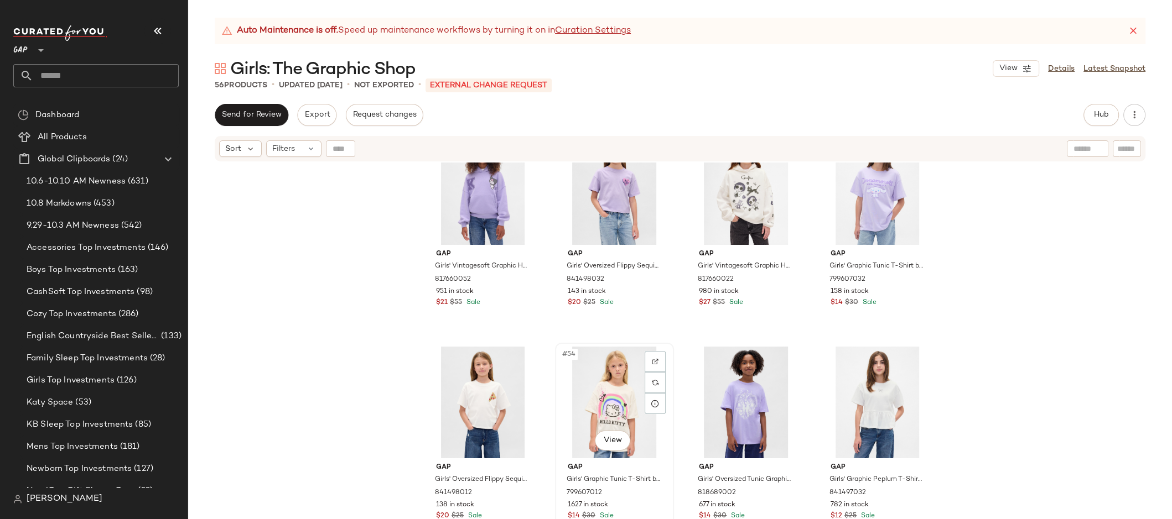
drag, startPoint x: 561, startPoint y: 413, endPoint x: 591, endPoint y: 409, distance: 29.6
click at [591, 409] on div "#54 View Gap Girls' Graphic Tunic T-Shirt by Gap New Off White Size L (10) 7996…" at bounding box center [614, 445] width 119 height 205
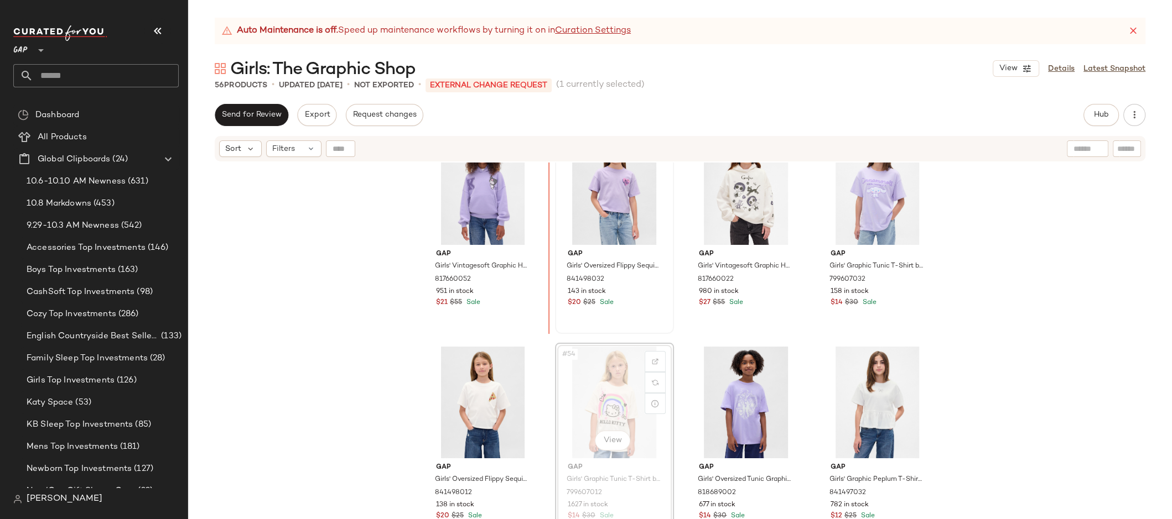
scroll to position [2599, 0]
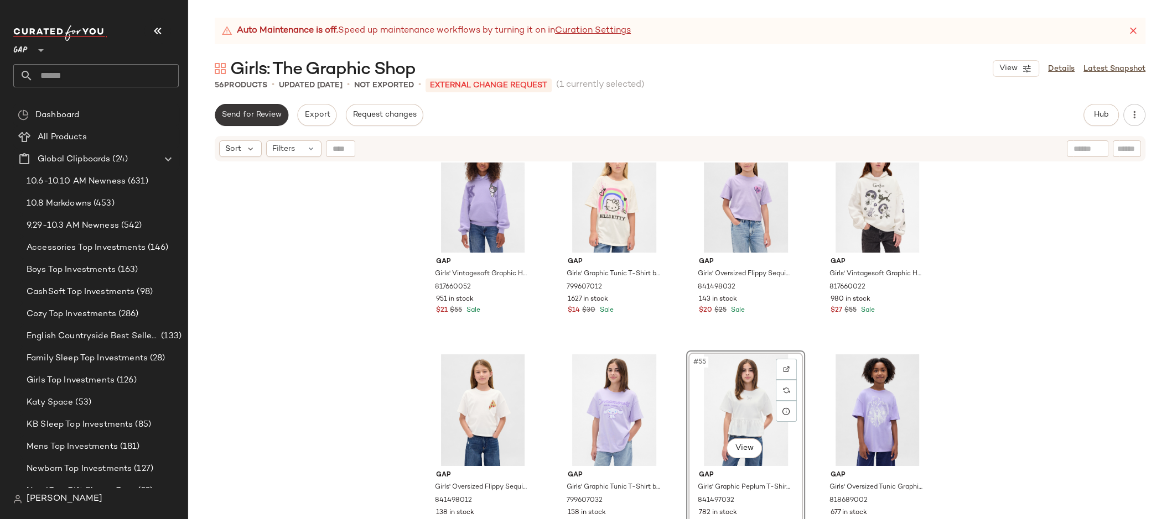
click at [240, 117] on span "Send for Review" at bounding box center [251, 115] width 60 height 9
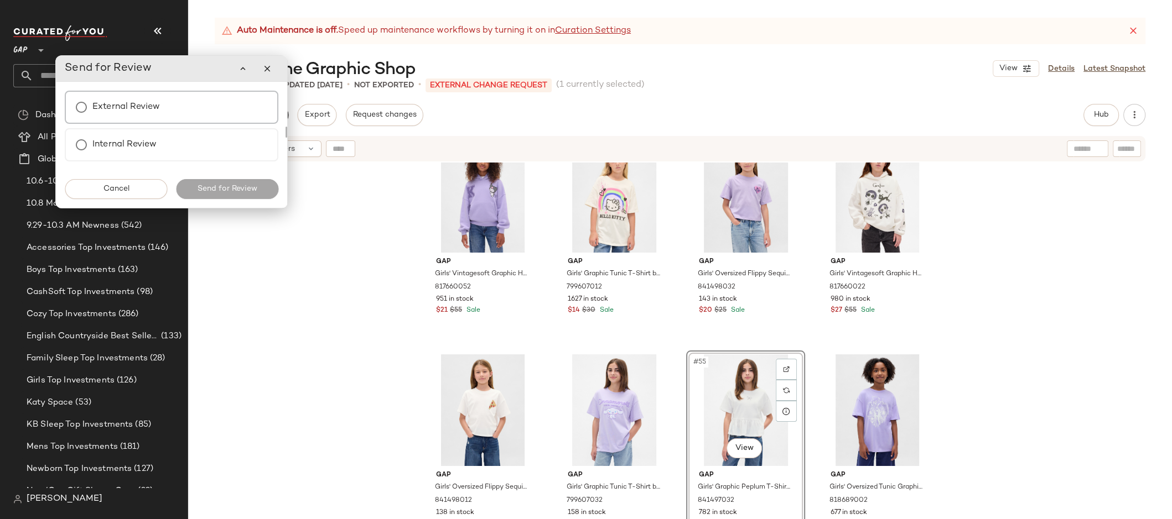
click at [196, 117] on div "External Review" at bounding box center [172, 107] width 214 height 33
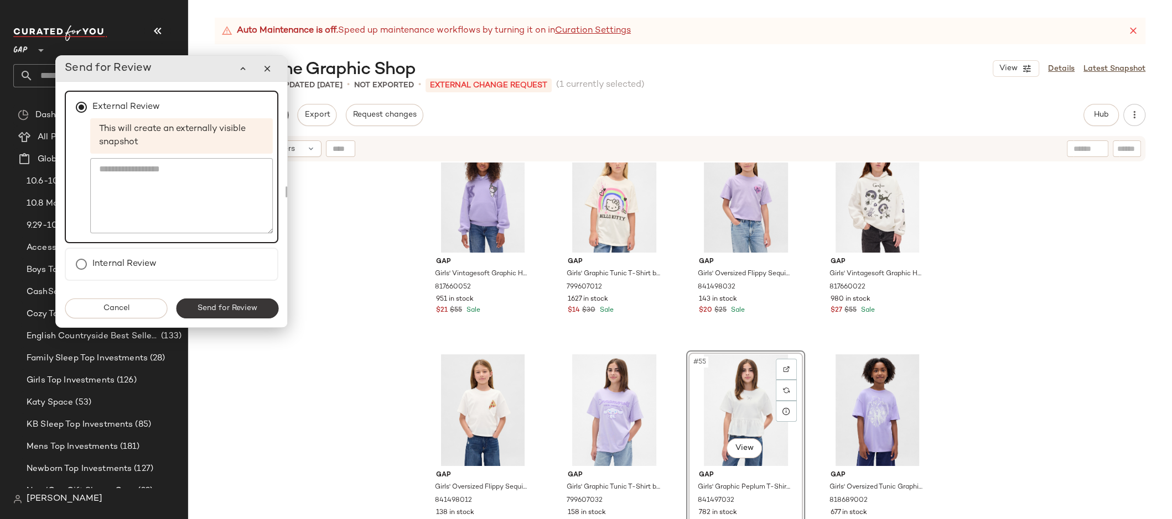
click at [235, 308] on span "Send for Review" at bounding box center [227, 308] width 60 height 9
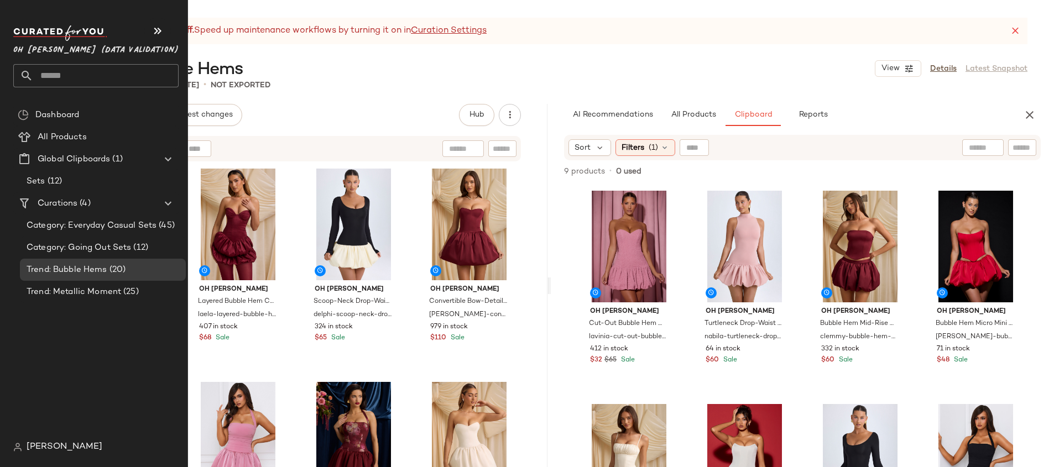
click at [69, 70] on input "text" at bounding box center [105, 75] width 145 height 23
click at [74, 76] on input "text" at bounding box center [105, 75] width 145 height 23
type input "**"
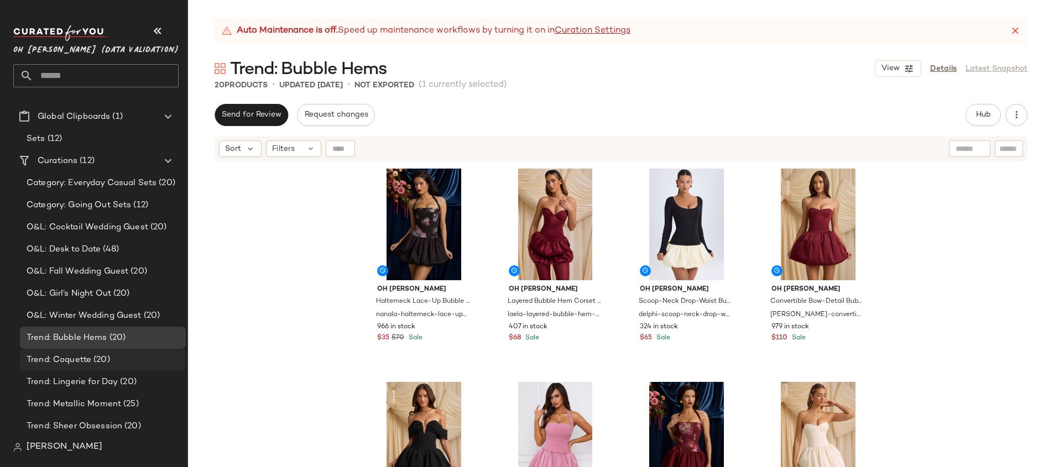
scroll to position [44, 0]
click at [95, 351] on div "Trend: Coquette (20)" at bounding box center [103, 359] width 166 height 22
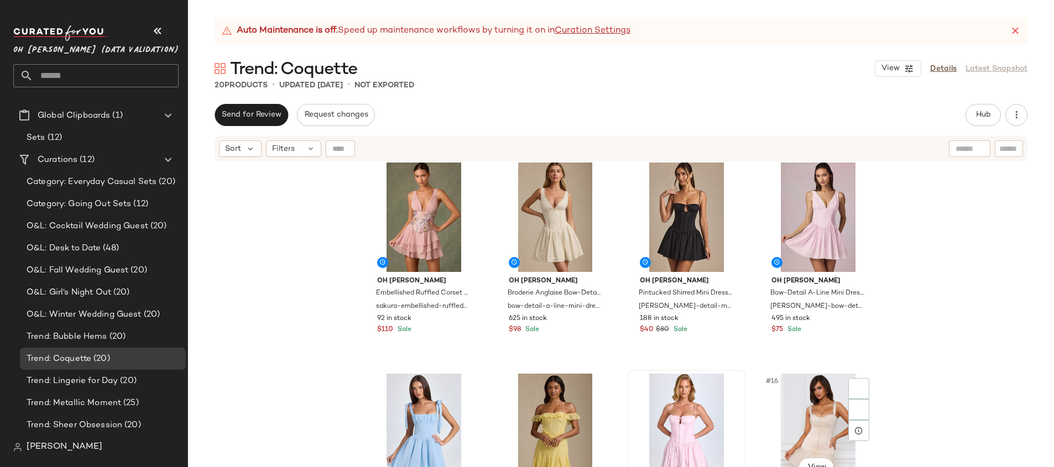
scroll to position [594, 0]
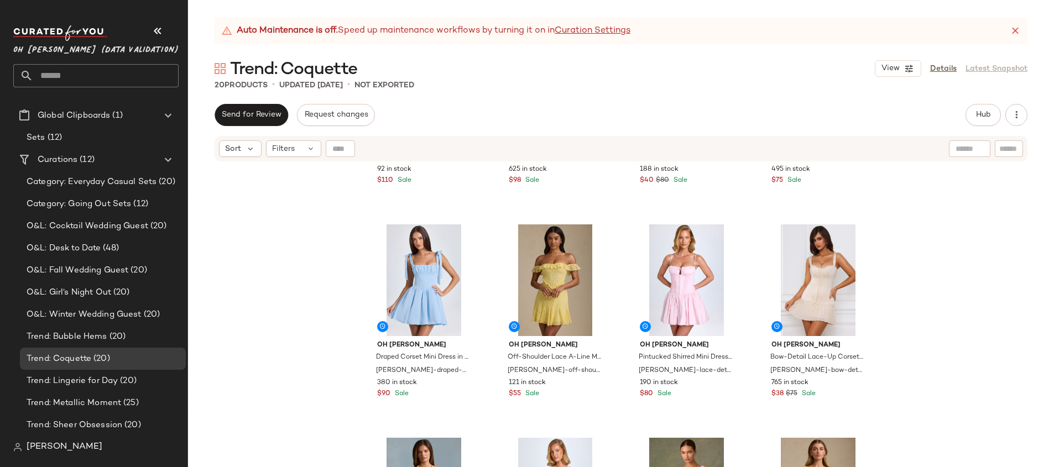
click at [66, 71] on input "text" at bounding box center [105, 75] width 145 height 23
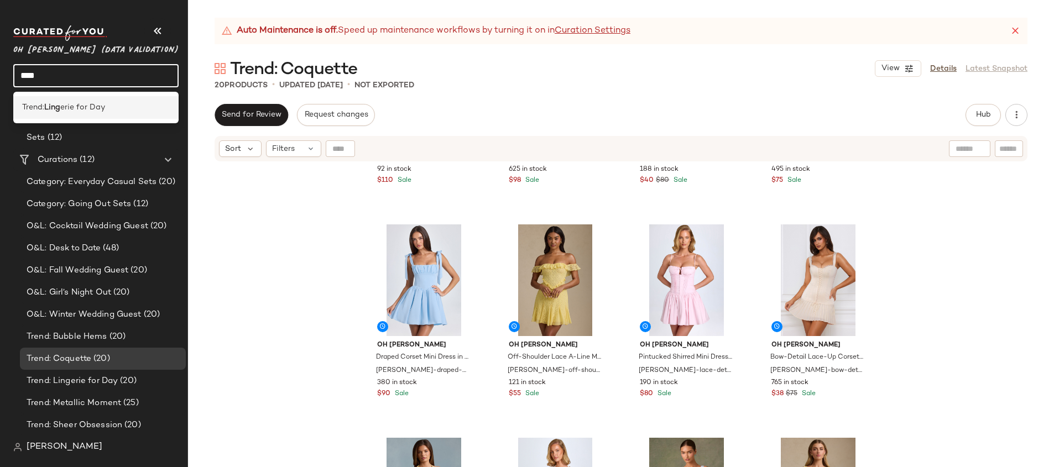
type input "****"
click at [56, 107] on b "Ling" at bounding box center [52, 108] width 16 height 12
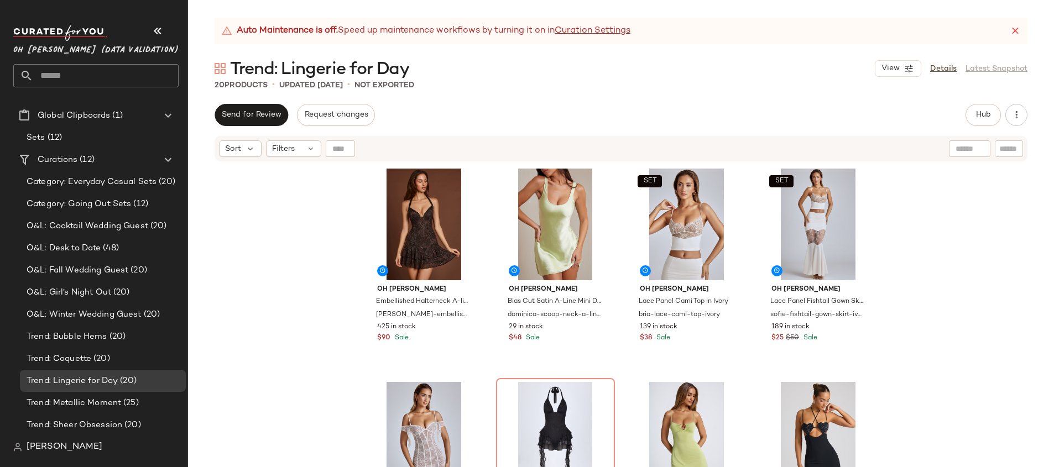
click at [88, 77] on input "text" at bounding box center [105, 75] width 145 height 23
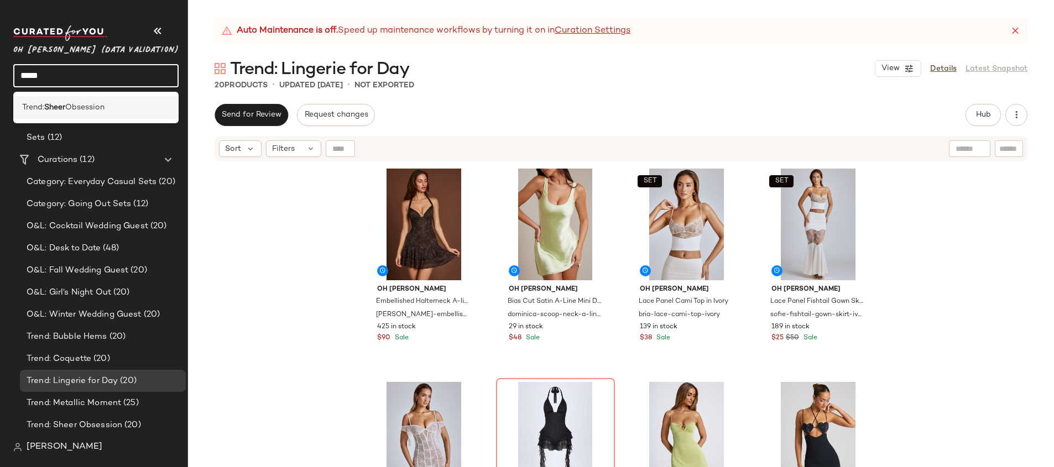
type input "*****"
click at [102, 105] on span "Obsession" at bounding box center [84, 108] width 39 height 12
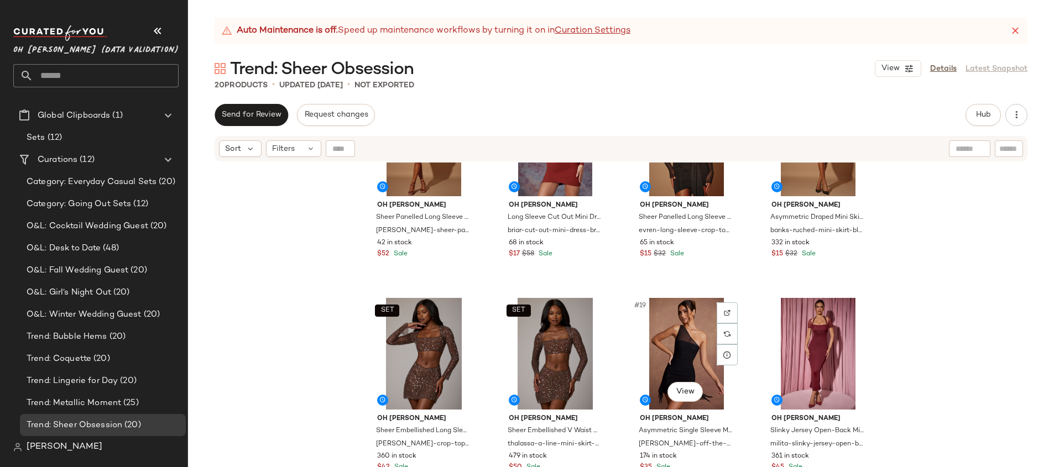
scroll to position [737, 0]
